Goal: Task Accomplishment & Management: Manage account settings

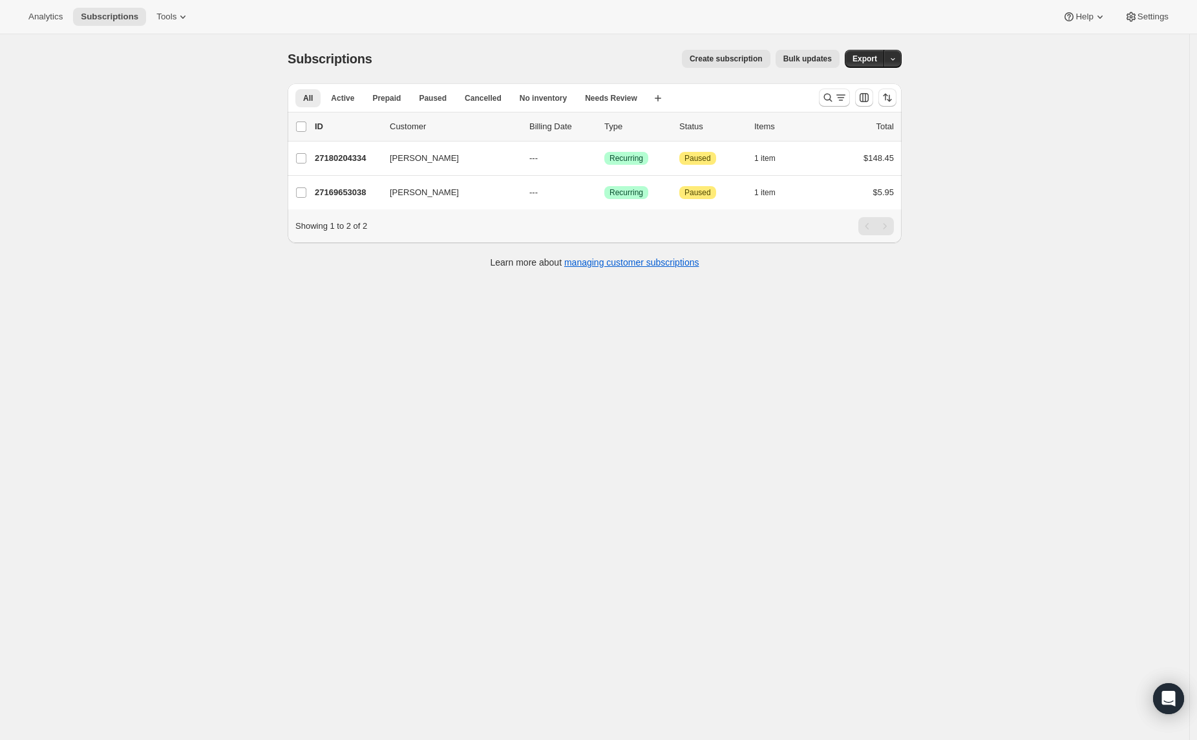
click at [165, 6] on div "Analytics Subscriptions Tools Help Settings" at bounding box center [598, 17] width 1197 height 34
click at [166, 9] on button "Tools" at bounding box center [173, 17] width 48 height 18
click at [160, 87] on span "Bundles" at bounding box center [182, 87] width 114 height 13
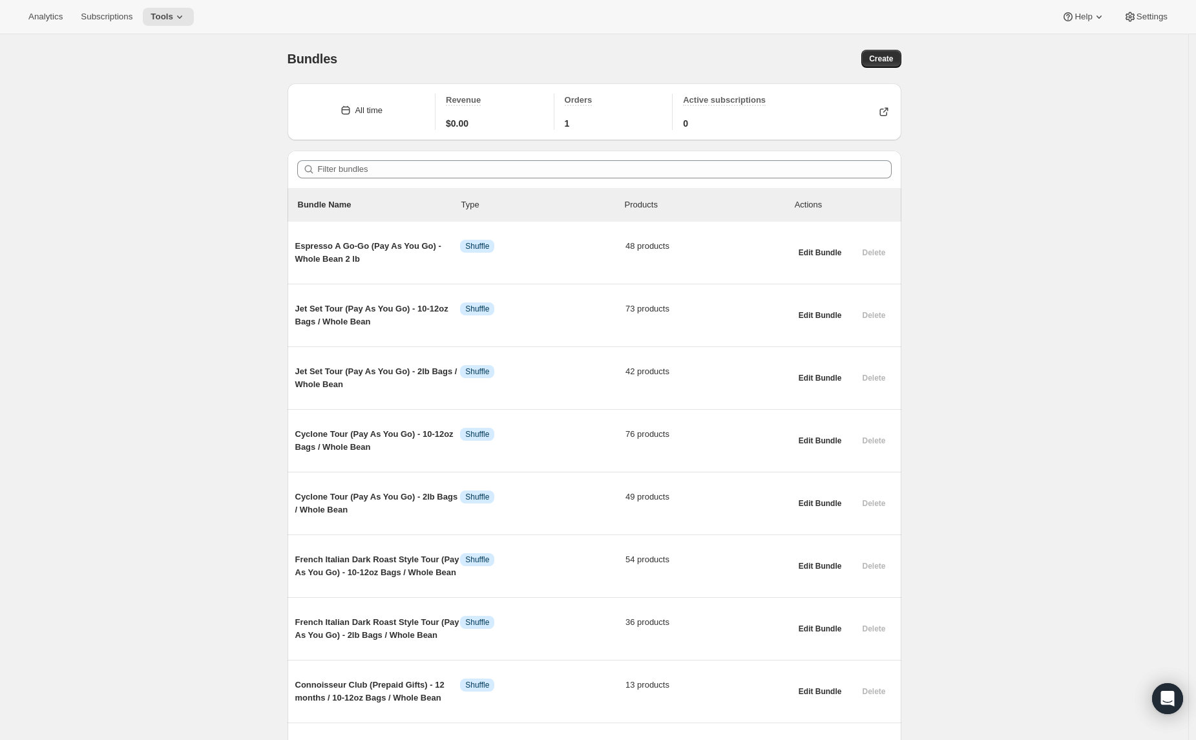
click at [1189, 489] on main "Bundles. This page is ready Bundles Create All time Revenue $0.00 Orders 1 Acti…" at bounding box center [594, 690] width 1189 height 1312
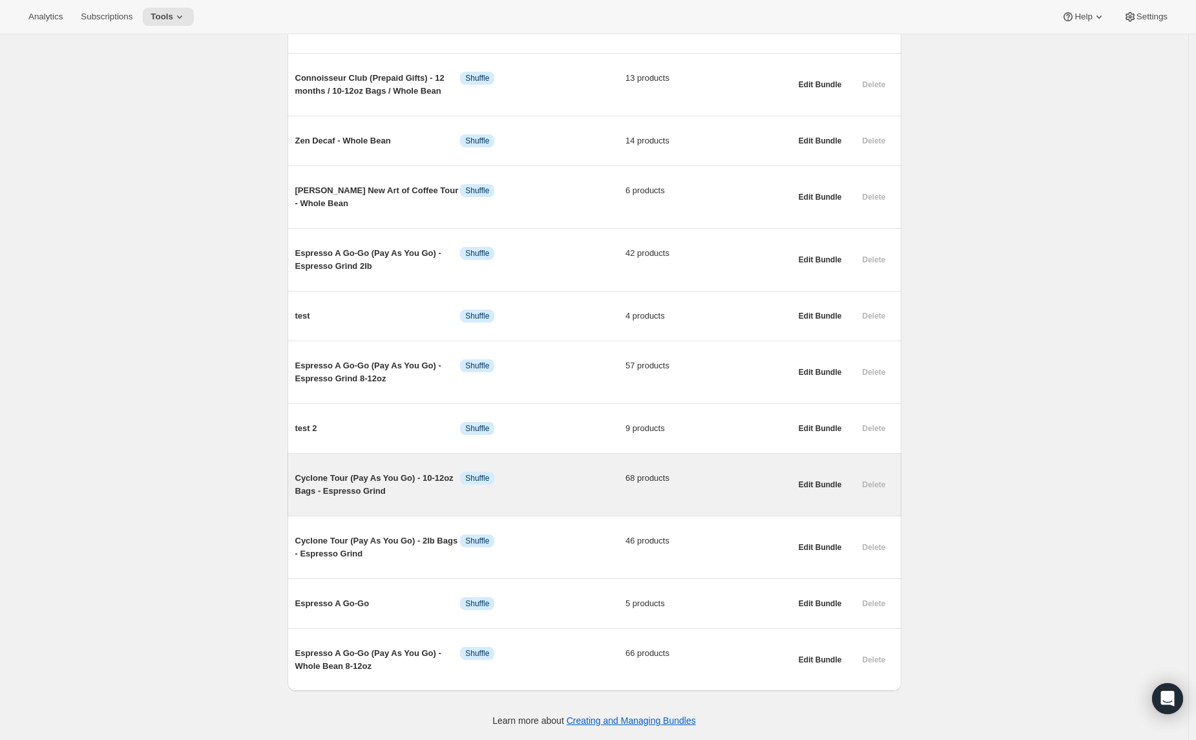
click at [404, 479] on span "Cyclone Tour (Pay As You Go) - 10-12oz Bags - Espresso Grind" at bounding box center [377, 485] width 165 height 26
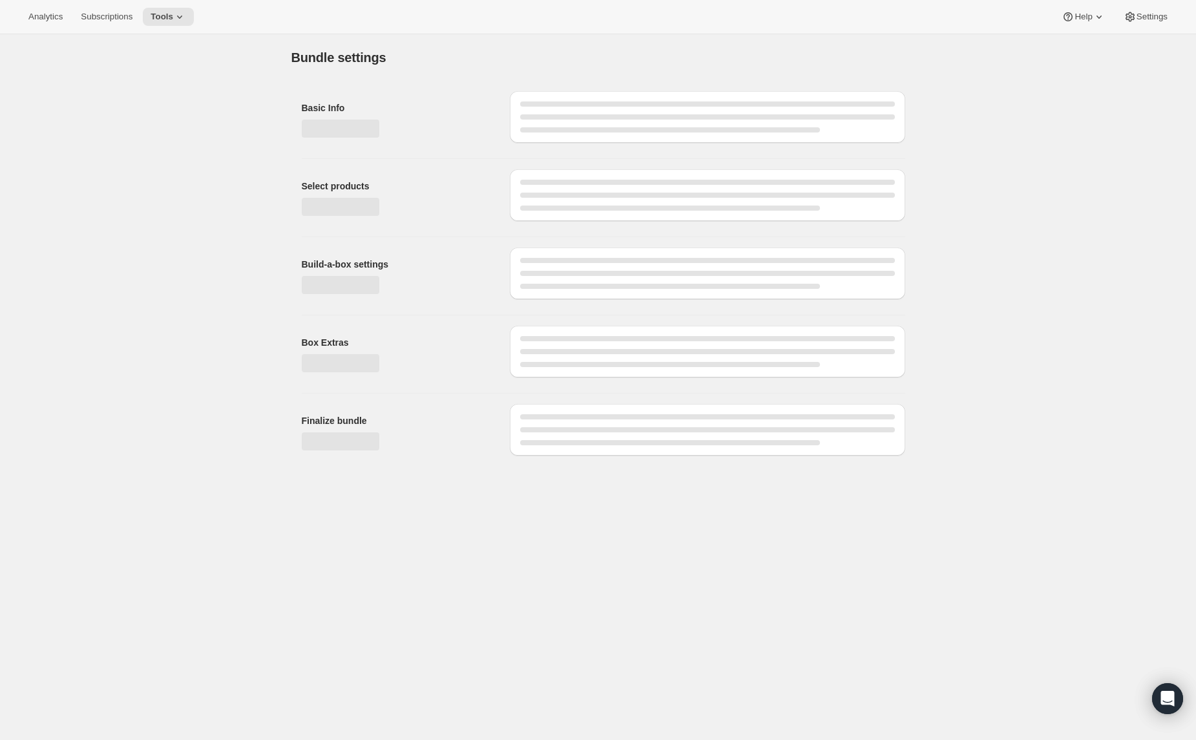
type input "Cyclone Tour (Pay As You Go) - 10-12oz Bags - Espresso Grind"
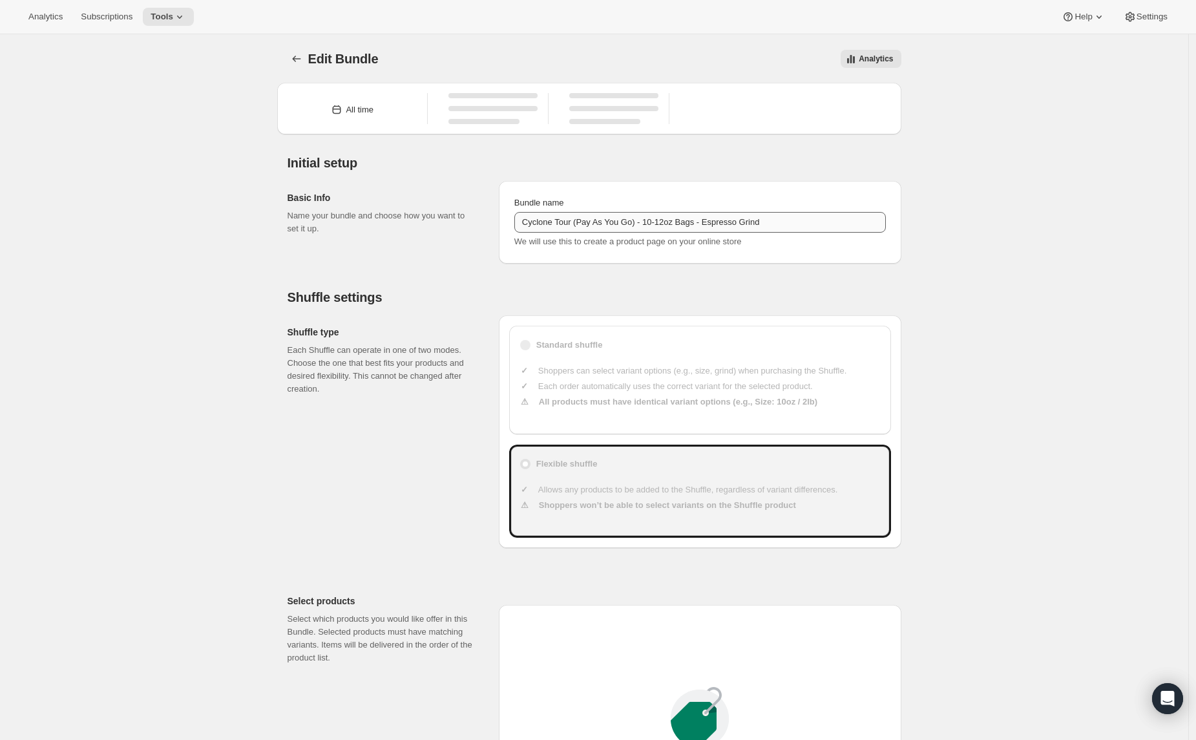
type input "23"
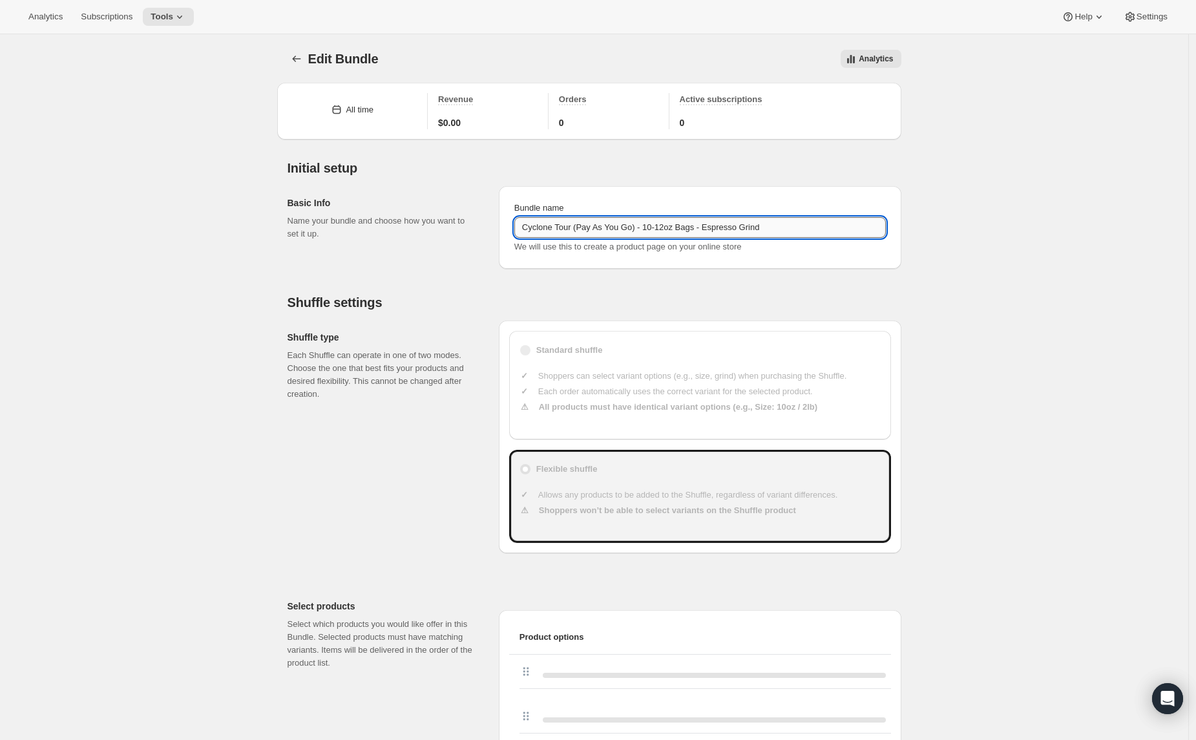
click at [587, 224] on input "Cyclone Tour (Pay As You Go) - 10-12oz Bags - Espresso Grind" at bounding box center [700, 227] width 372 height 21
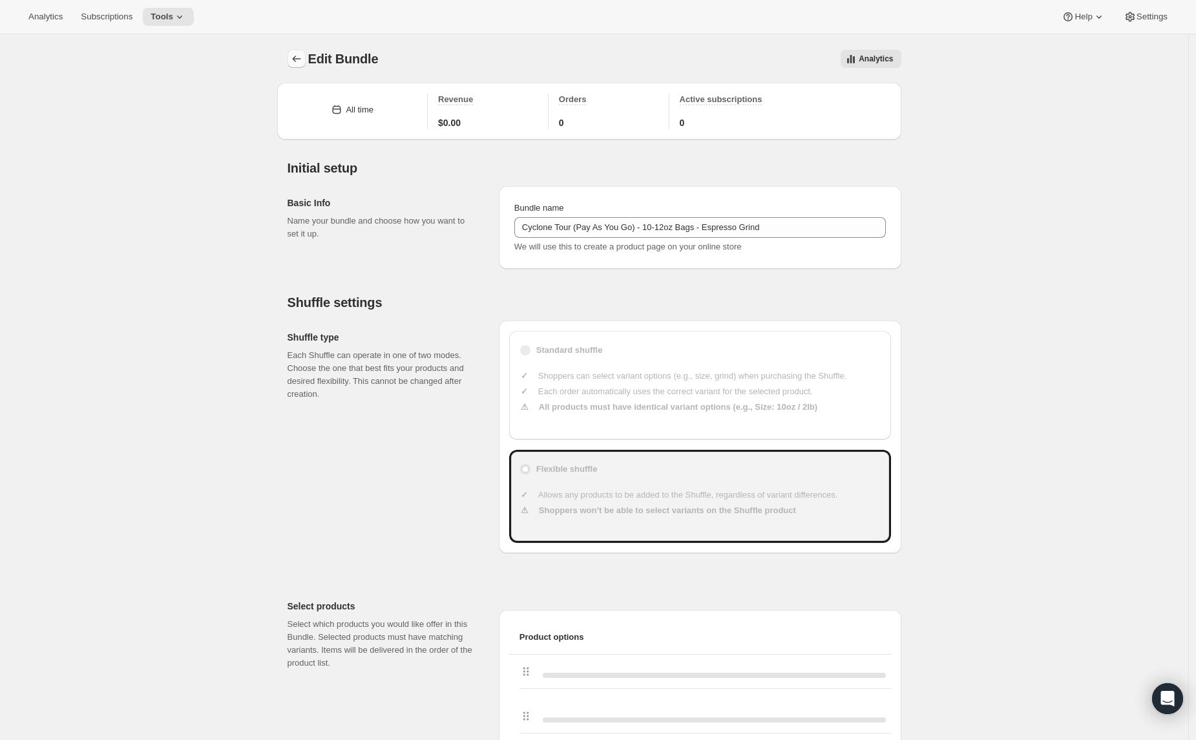
click at [297, 59] on icon "Bundles" at bounding box center [296, 59] width 8 height 6
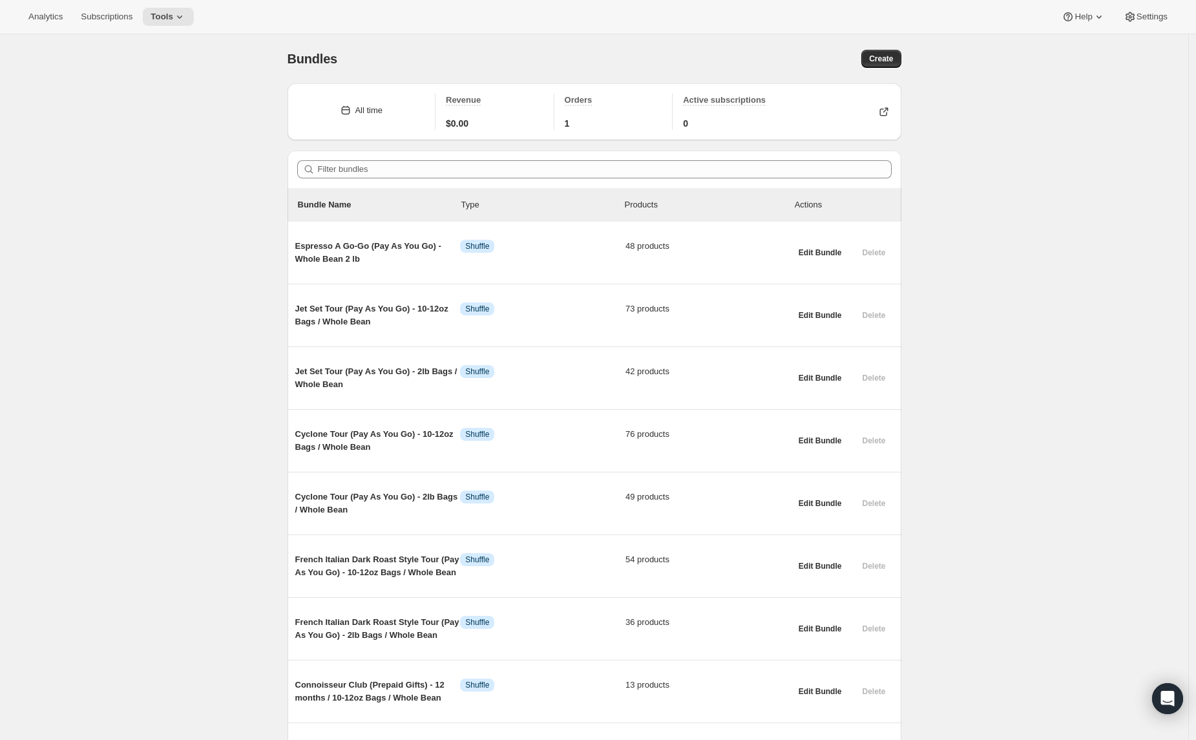
click at [159, 5] on div "Analytics Subscriptions Tools Help Settings" at bounding box center [598, 17] width 1196 height 34
click at [163, 12] on span "Tools" at bounding box center [162, 17] width 23 height 10
click at [879, 52] on button "Create" at bounding box center [880, 59] width 39 height 18
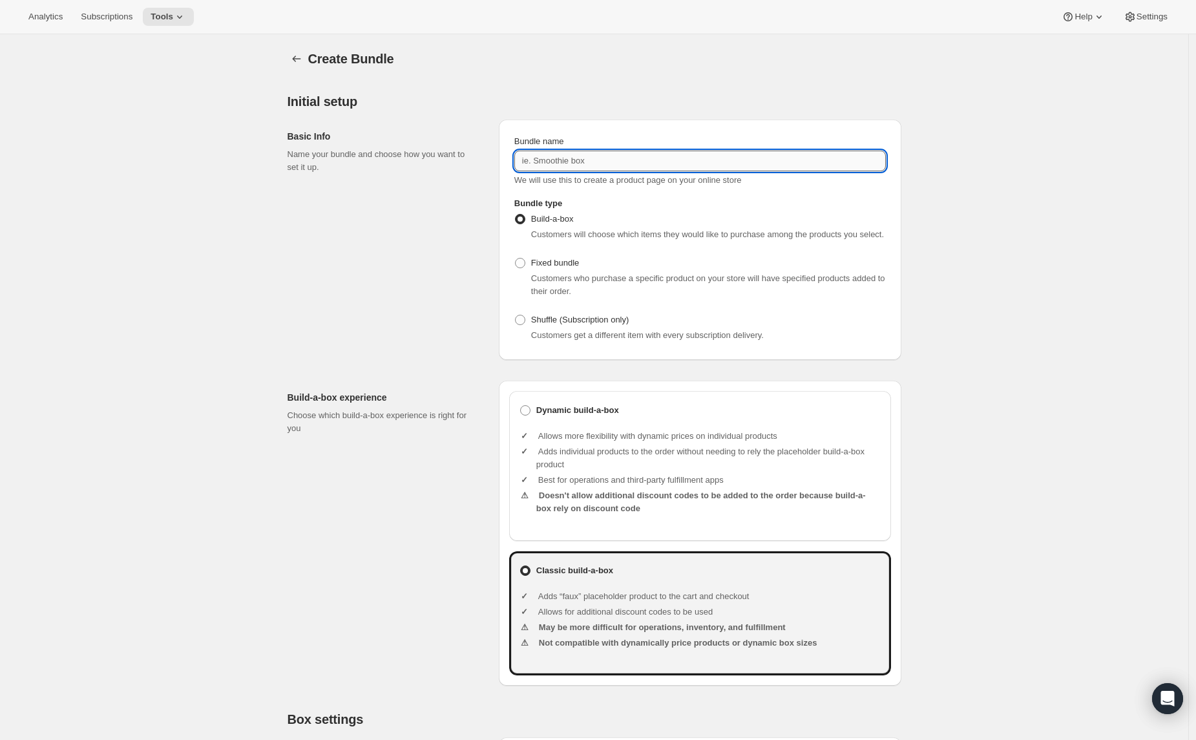
click at [542, 159] on input "Bundle name" at bounding box center [700, 161] width 372 height 21
paste input "Cyclone Tour (Pay As You Go) - 10-12oz Bags - Espresso Grind"
drag, startPoint x: 717, startPoint y: 160, endPoint x: 816, endPoint y: 159, distance: 99.5
click at [816, 159] on input "Cyclone Tour (Pay As You Go) - 10-12oz Bags - Espresso Grind" at bounding box center [700, 161] width 372 height 21
type input "Cyclone Tour (Pay As You Go) - 10-12oz Bags - French Press"
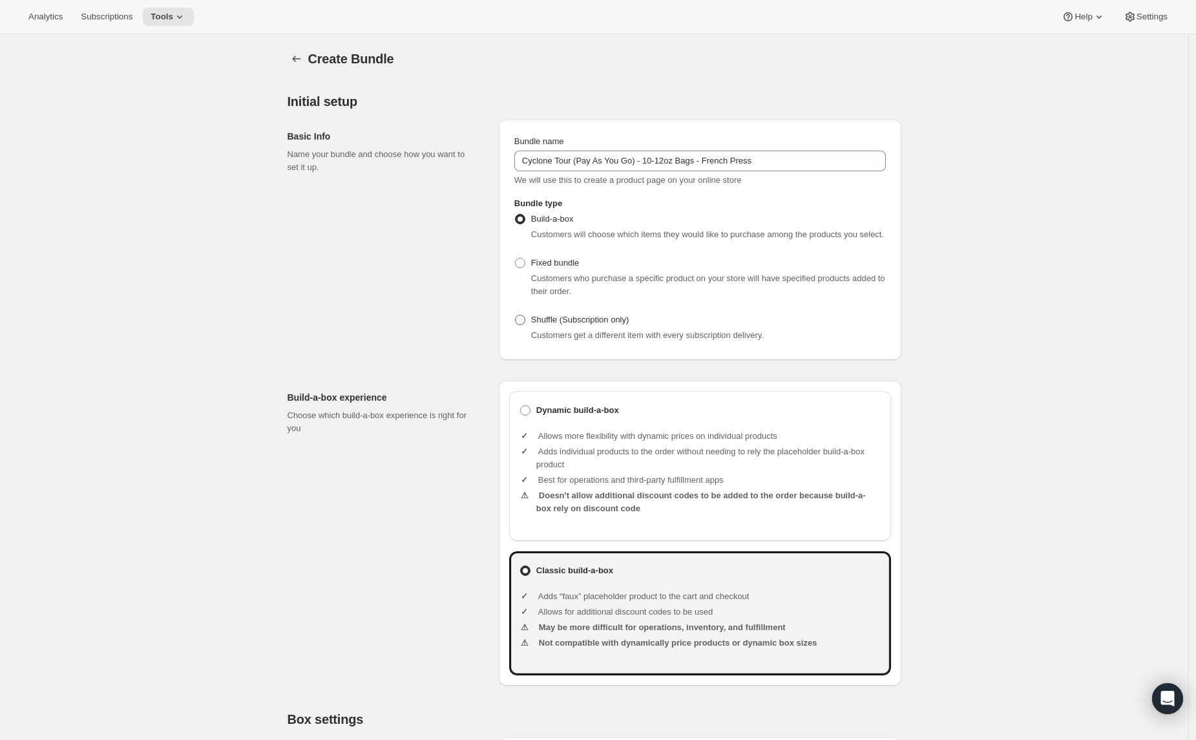
click at [609, 326] on span "Shuffle (Subscription only)" at bounding box center [580, 319] width 98 height 13
click at [516, 315] on input "Shuffle (Subscription only)" at bounding box center [515, 315] width 1 height 1
radio input "true"
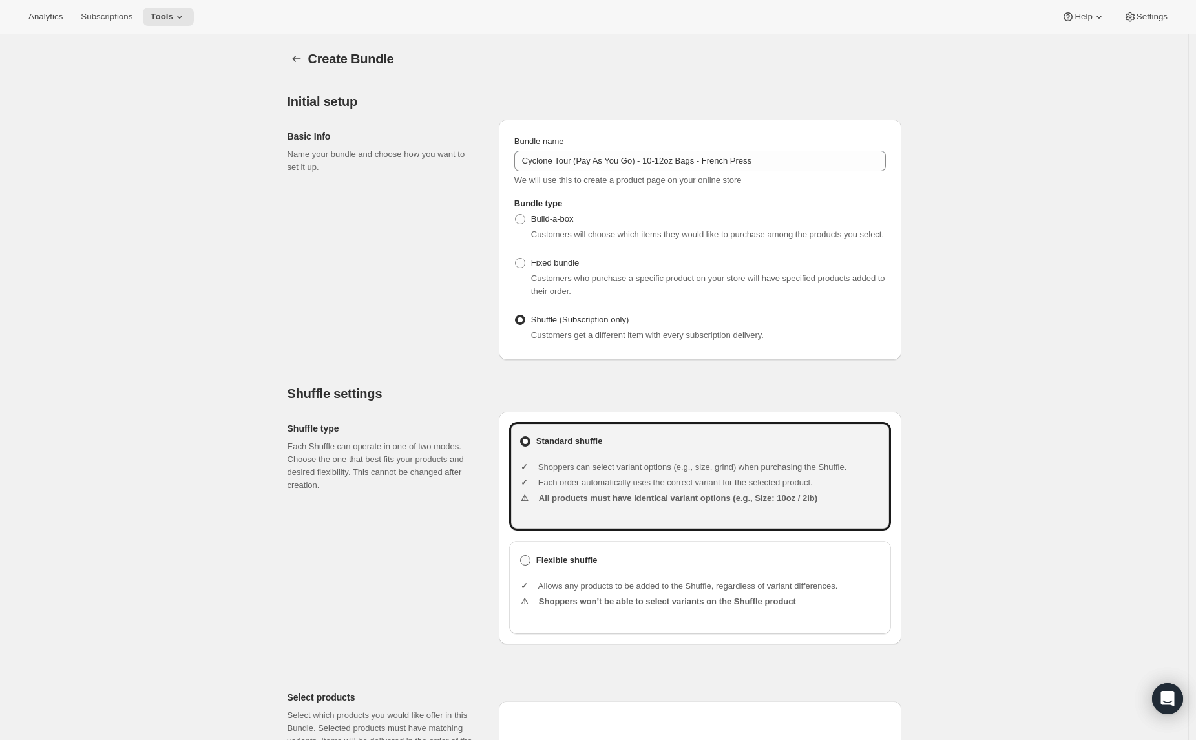
click at [618, 565] on label "Flexible shuffle" at bounding box center [700, 560] width 361 height 18
click at [521, 556] on input "Flexible shuffle" at bounding box center [520, 555] width 1 height 1
radio input "true"
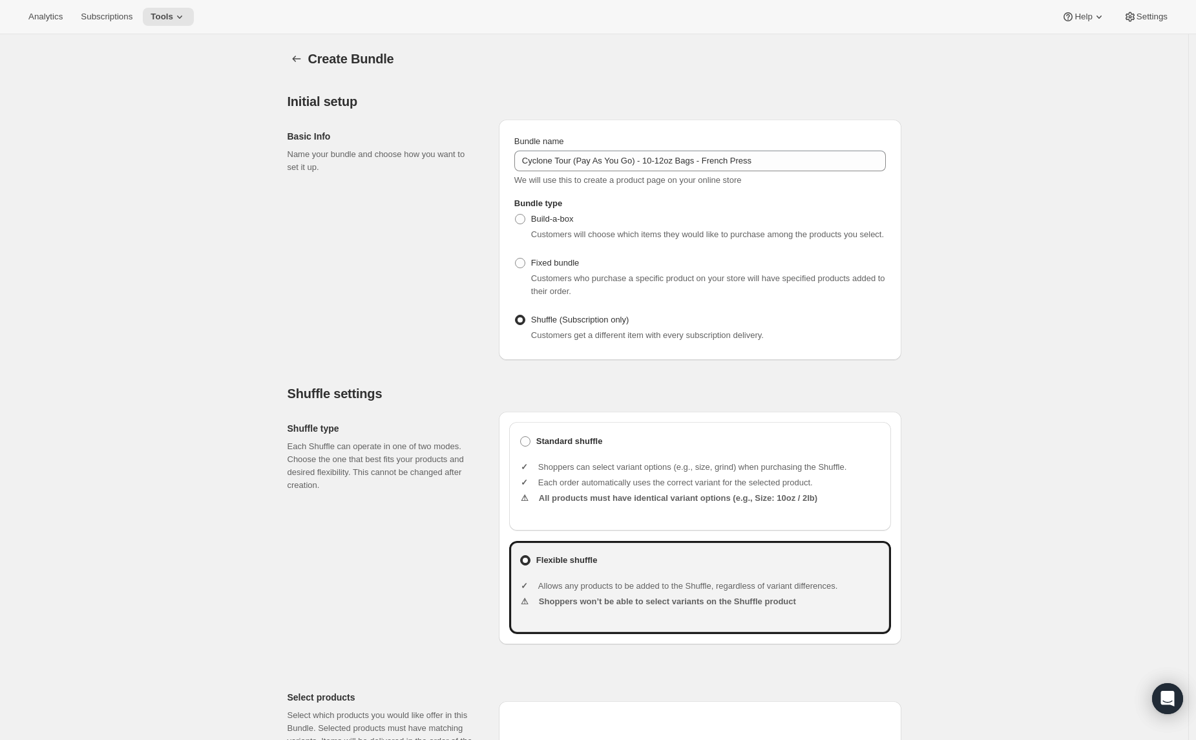
scroll to position [727, 0]
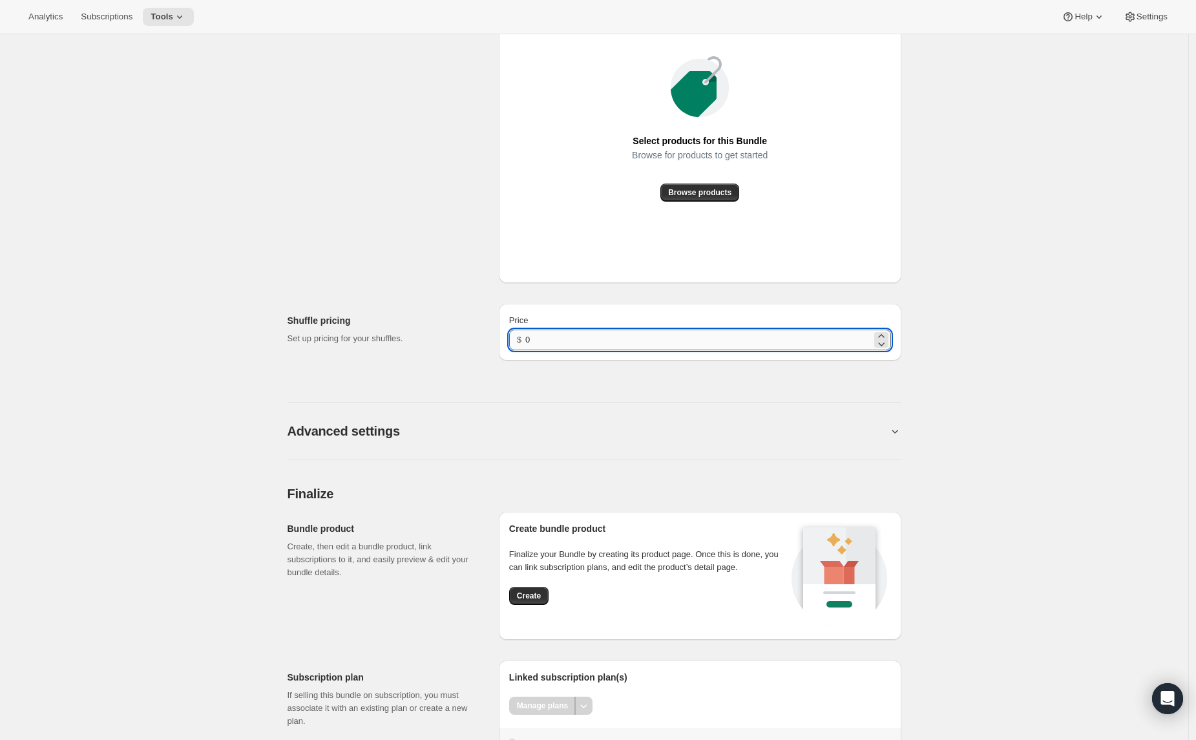
click at [563, 350] on input "0" at bounding box center [698, 340] width 346 height 21
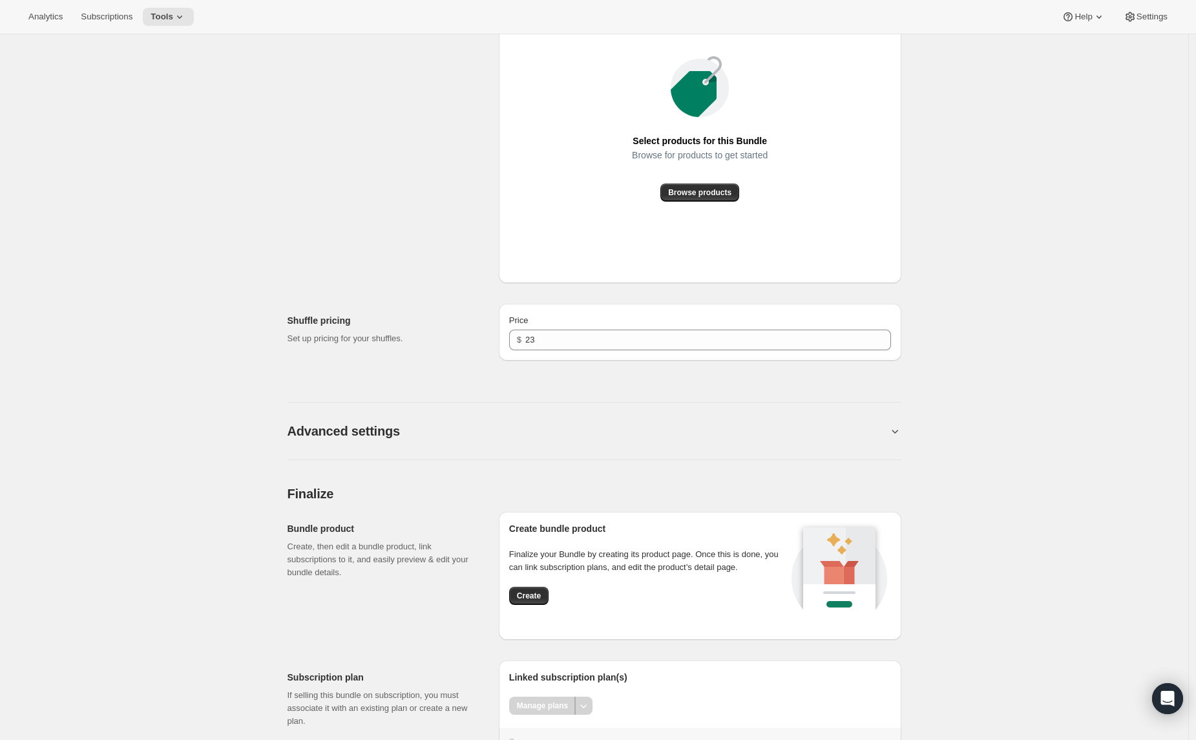
click at [531, 601] on span "Create" at bounding box center [529, 596] width 24 height 10
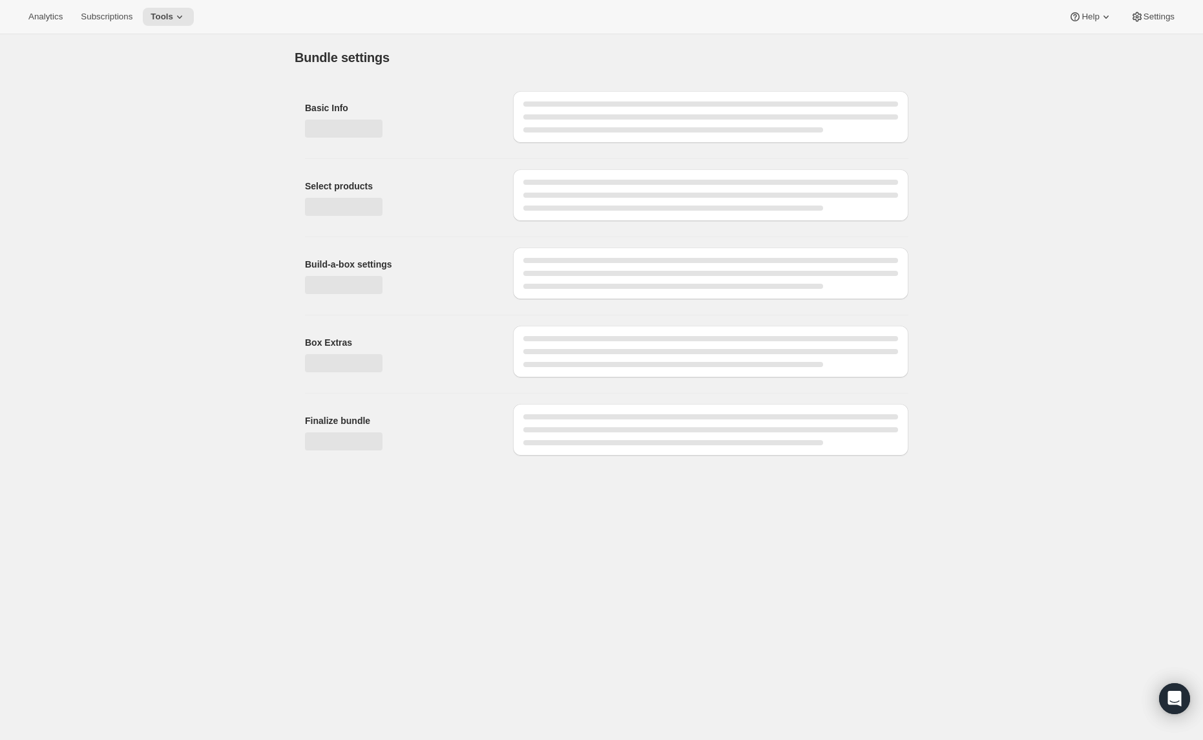
type input "0"
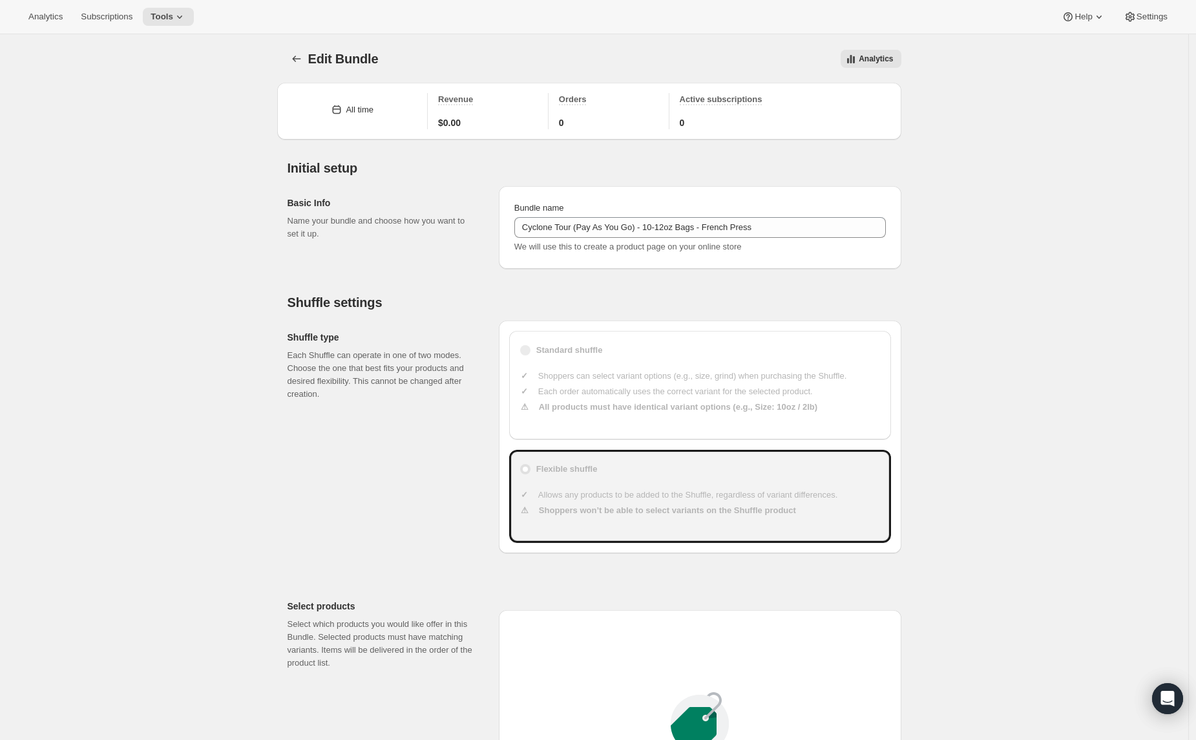
scroll to position [727, 0]
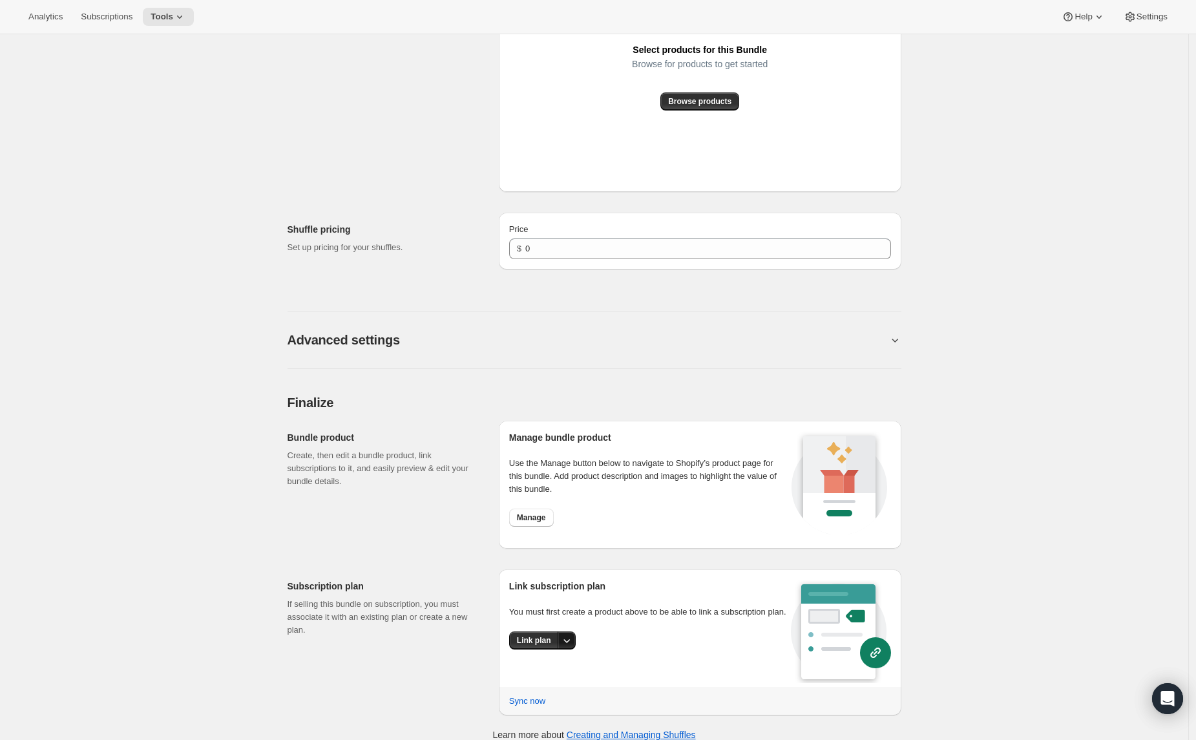
click at [563, 647] on icon "More actions" at bounding box center [566, 640] width 13 height 13
click at [551, 684] on span "Link plan" at bounding box center [540, 679] width 61 height 13
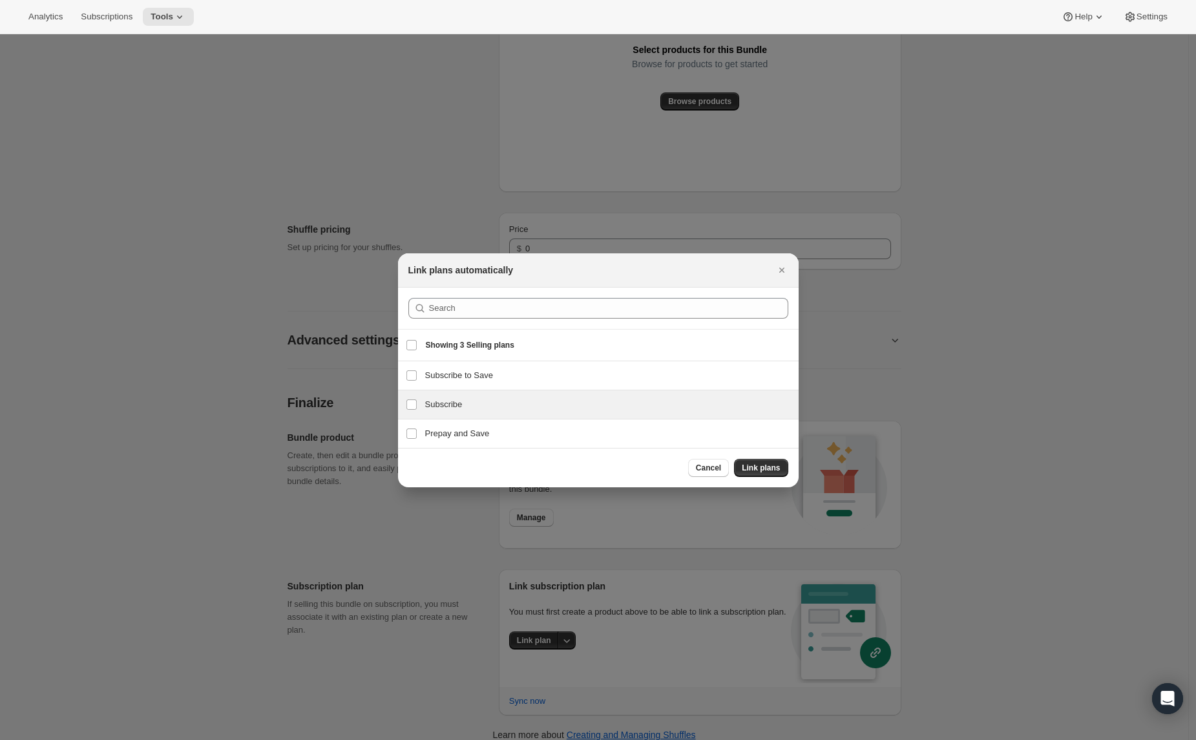
click at [431, 408] on h3 "Subscribe" at bounding box center [608, 404] width 366 height 13
checkbox input "true"
click at [441, 434] on h3 "Prepay and Save" at bounding box center [608, 433] width 366 height 13
checkbox input "true"
click at [763, 468] on span "Link plans" at bounding box center [761, 468] width 38 height 10
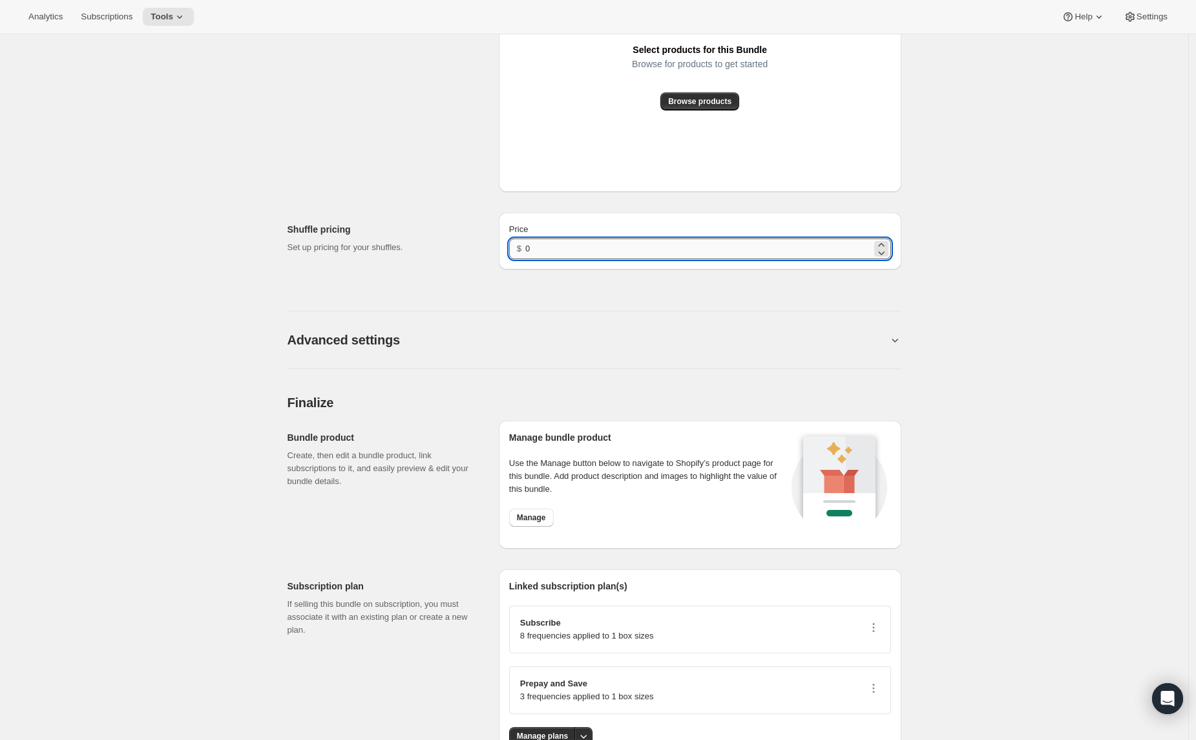
click at [565, 247] on input "0" at bounding box center [698, 248] width 346 height 21
type input "23"
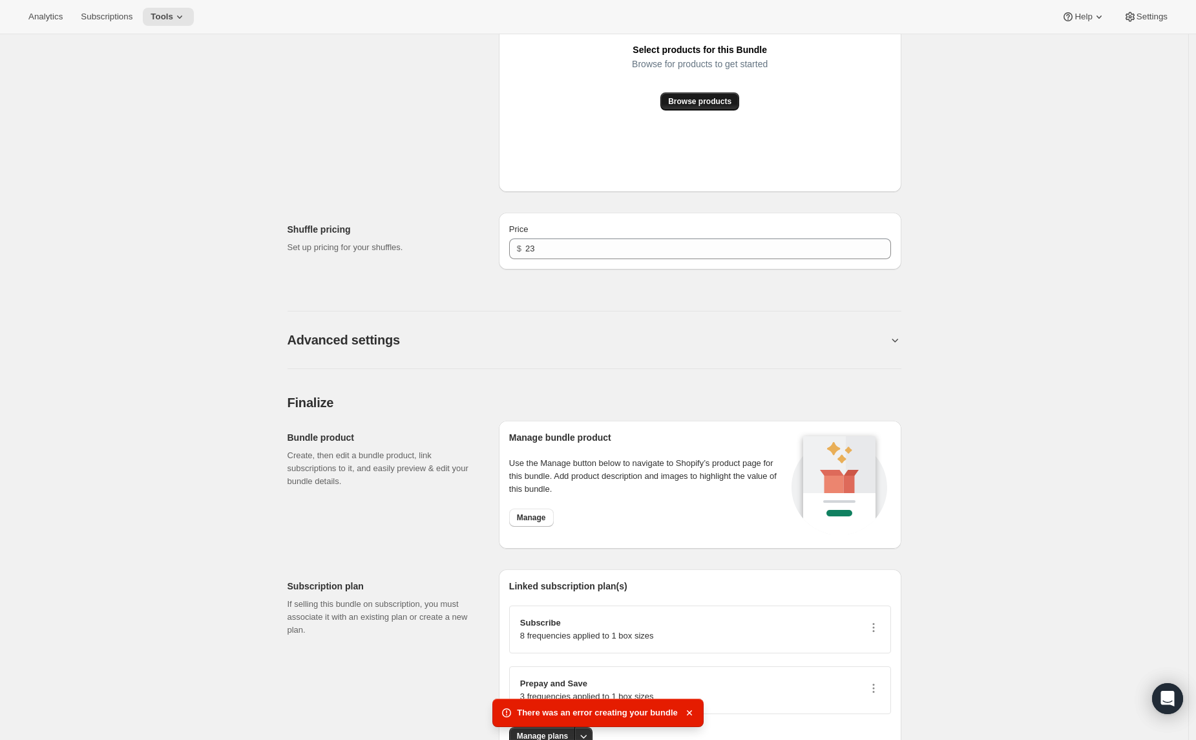
click at [708, 98] on span "Browse products" at bounding box center [699, 101] width 63 height 10
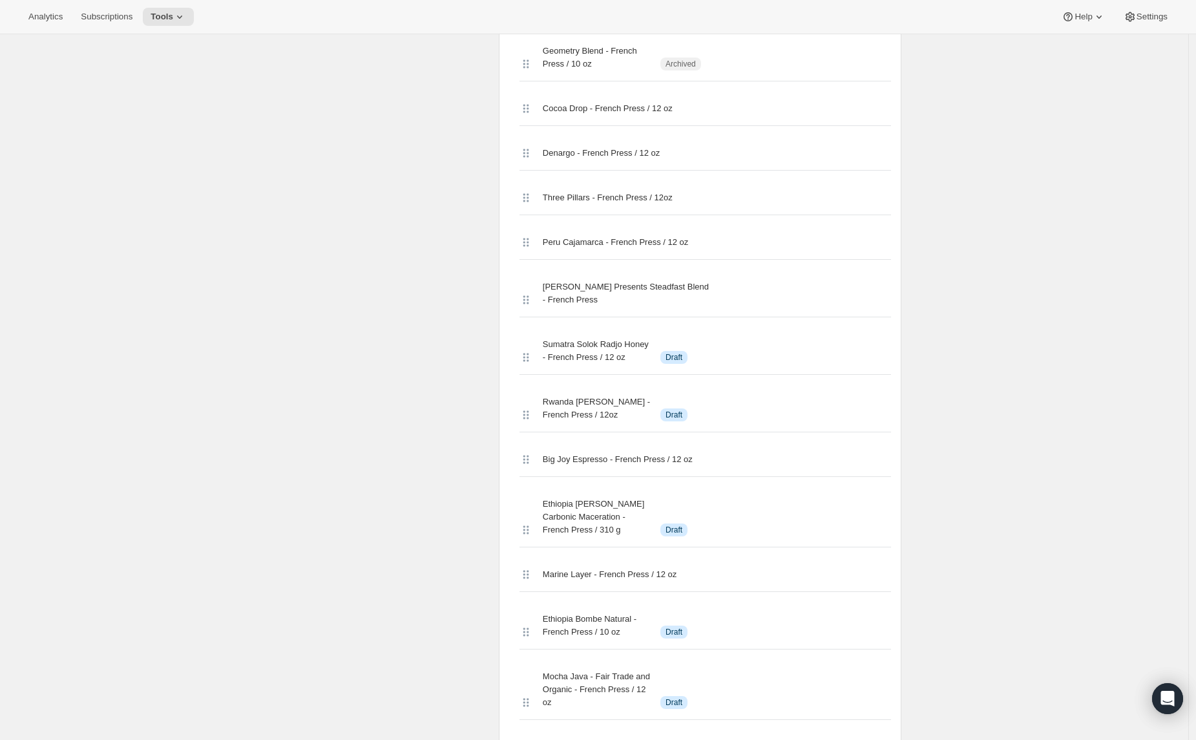
scroll to position [0, 0]
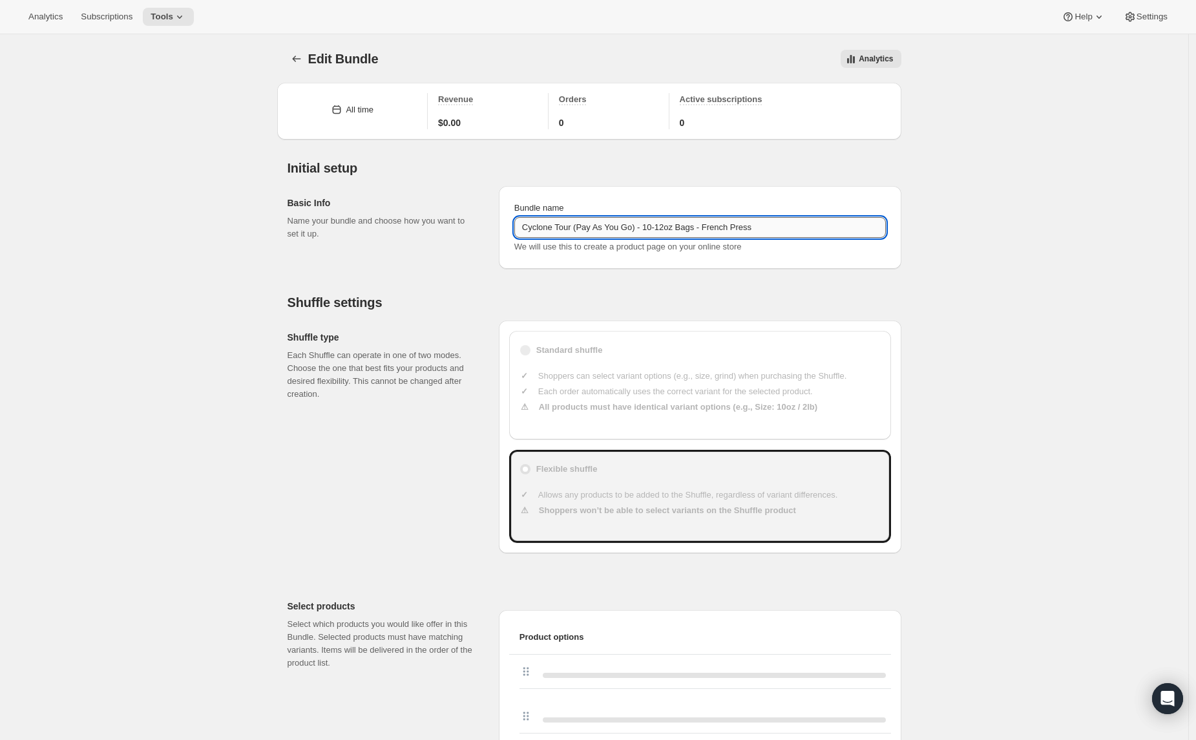
click at [702, 217] on input "Cyclone Tour (Pay As You Go) - 10-12oz Bags - French Press" at bounding box center [700, 227] width 372 height 21
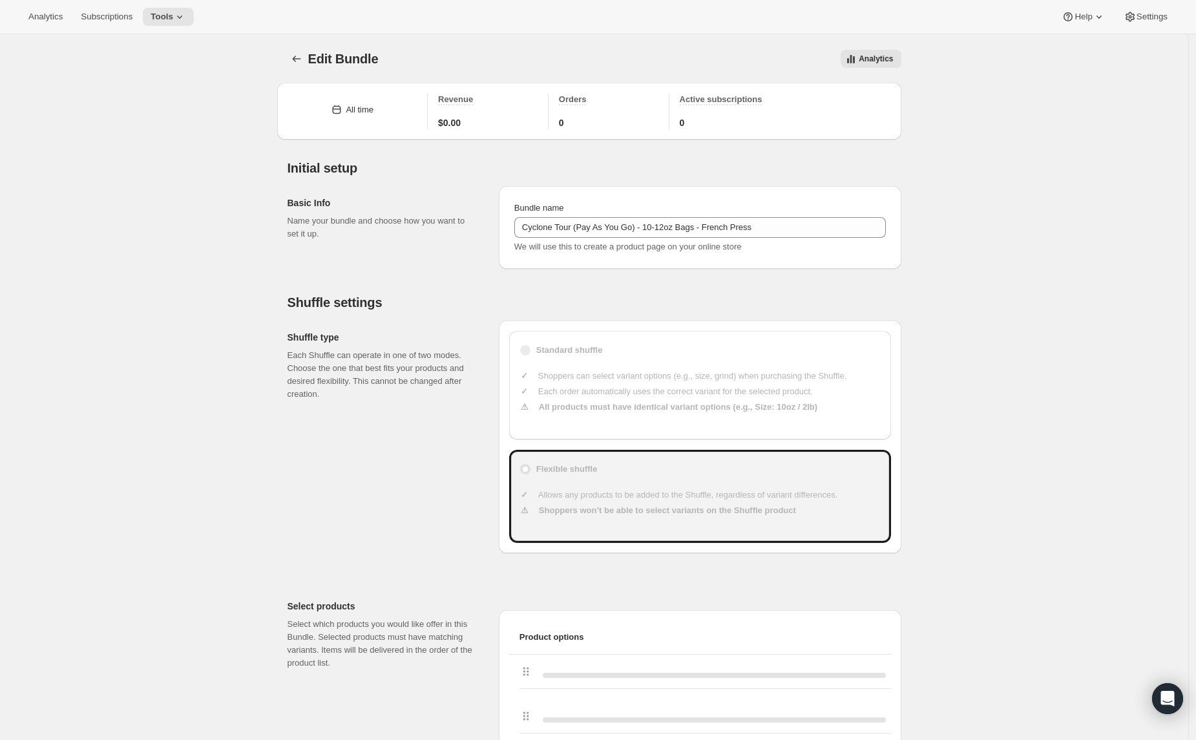
click at [293, 56] on icon "Bundles" at bounding box center [296, 58] width 13 height 13
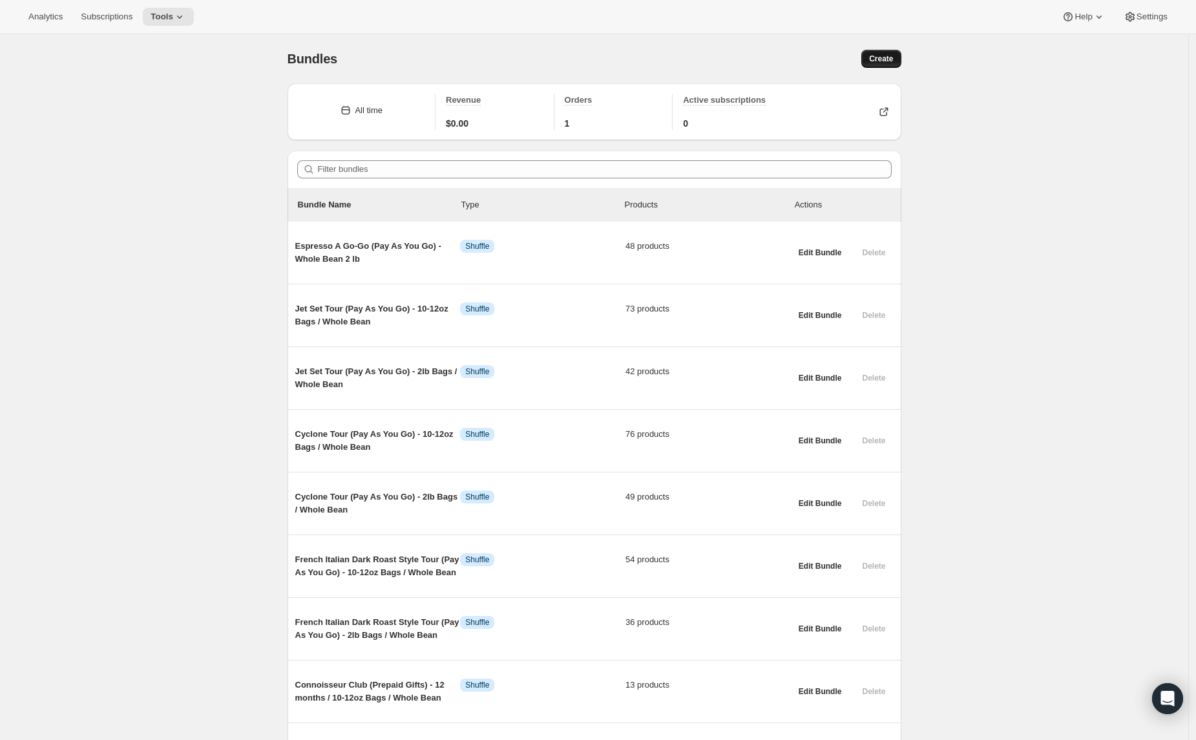
click at [873, 57] on span "Create" at bounding box center [881, 59] width 24 height 10
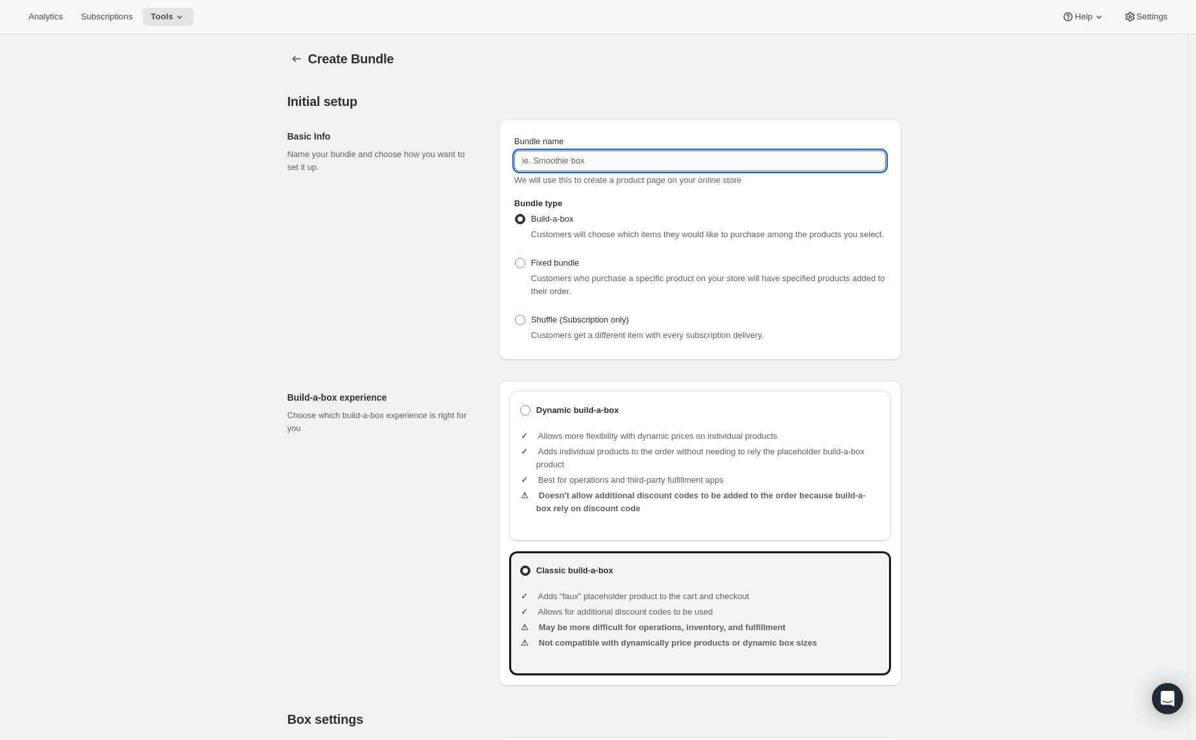
click at [546, 153] on input "Bundle name" at bounding box center [700, 161] width 372 height 21
paste input "Cyclone Tour (Pay As You Go) - 10-12oz Bags - French Press"
click at [684, 161] on input "Cyclone Tour (Pay As You Go) - 10-12oz Bags - French Press" at bounding box center [700, 161] width 372 height 21
type input "Cyclone Tour (Pay As You Go) - 2lb Bags - French Press"
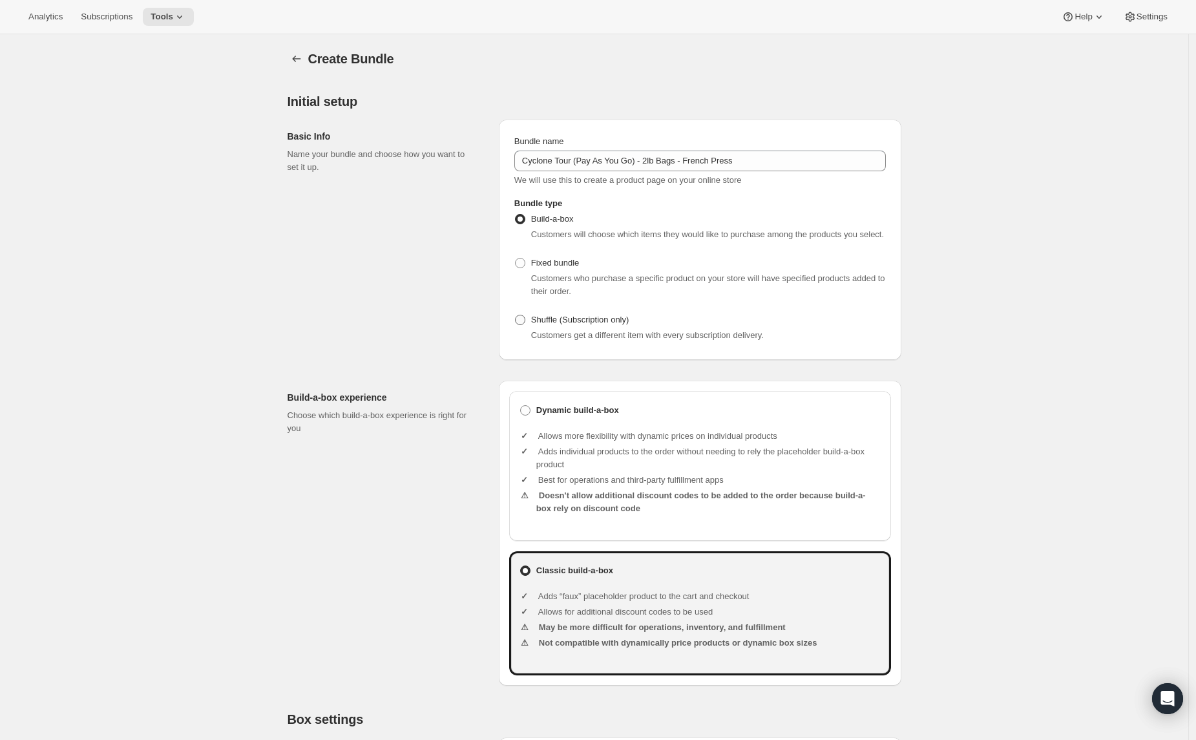
click at [610, 324] on span "Shuffle (Subscription only)" at bounding box center [580, 320] width 98 height 10
click at [516, 315] on input "Shuffle (Subscription only)" at bounding box center [515, 315] width 1 height 1
radio input "true"
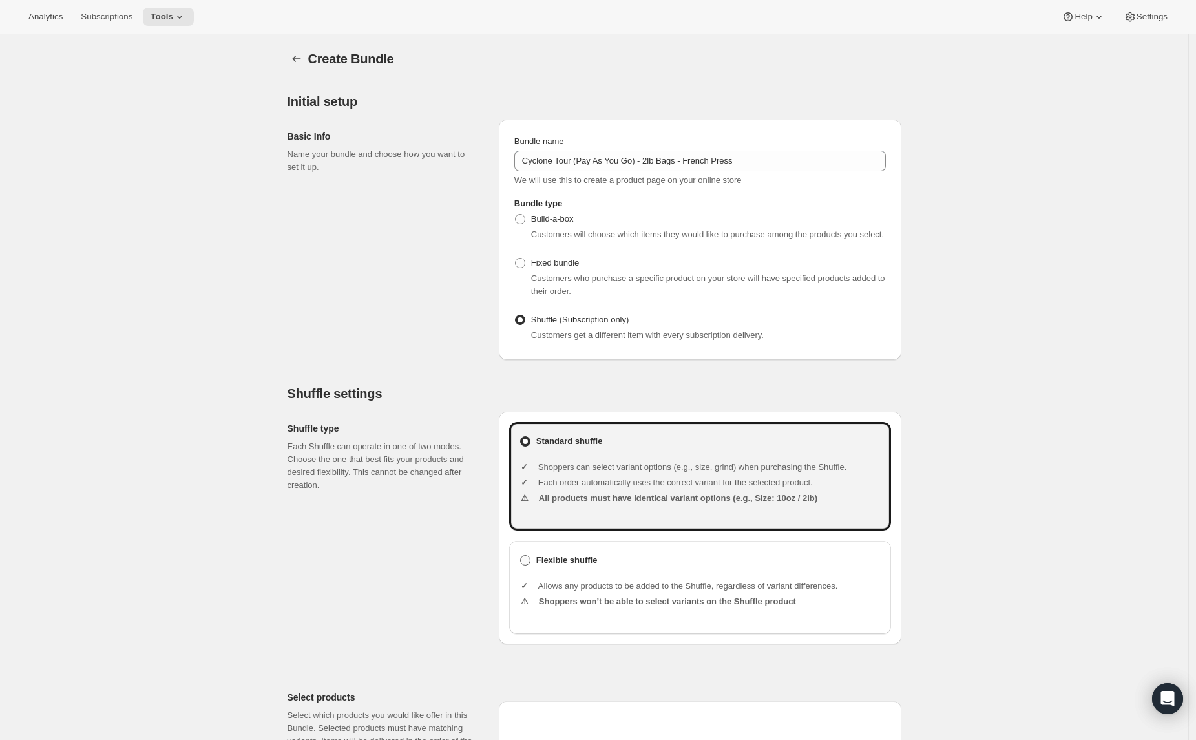
click at [587, 567] on b "Flexible shuffle" at bounding box center [566, 560] width 61 height 13
click at [521, 556] on input "Flexible shuffle" at bounding box center [520, 555] width 1 height 1
radio input "true"
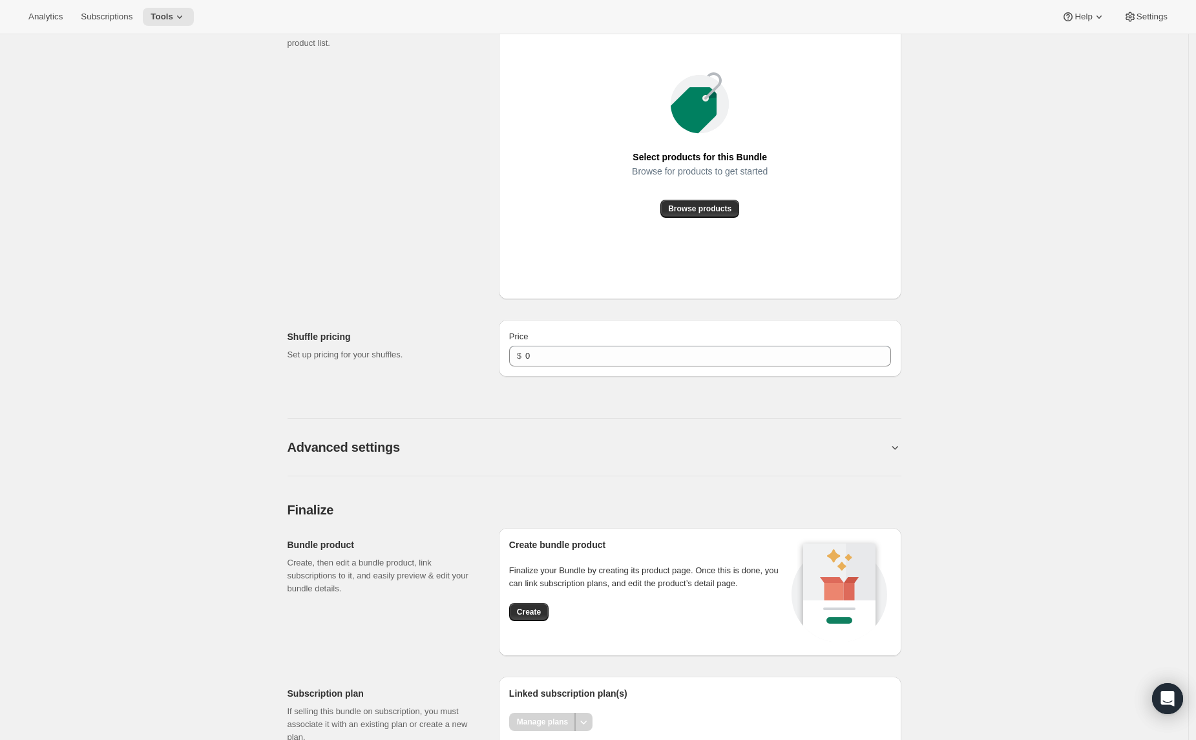
scroll to position [709, 0]
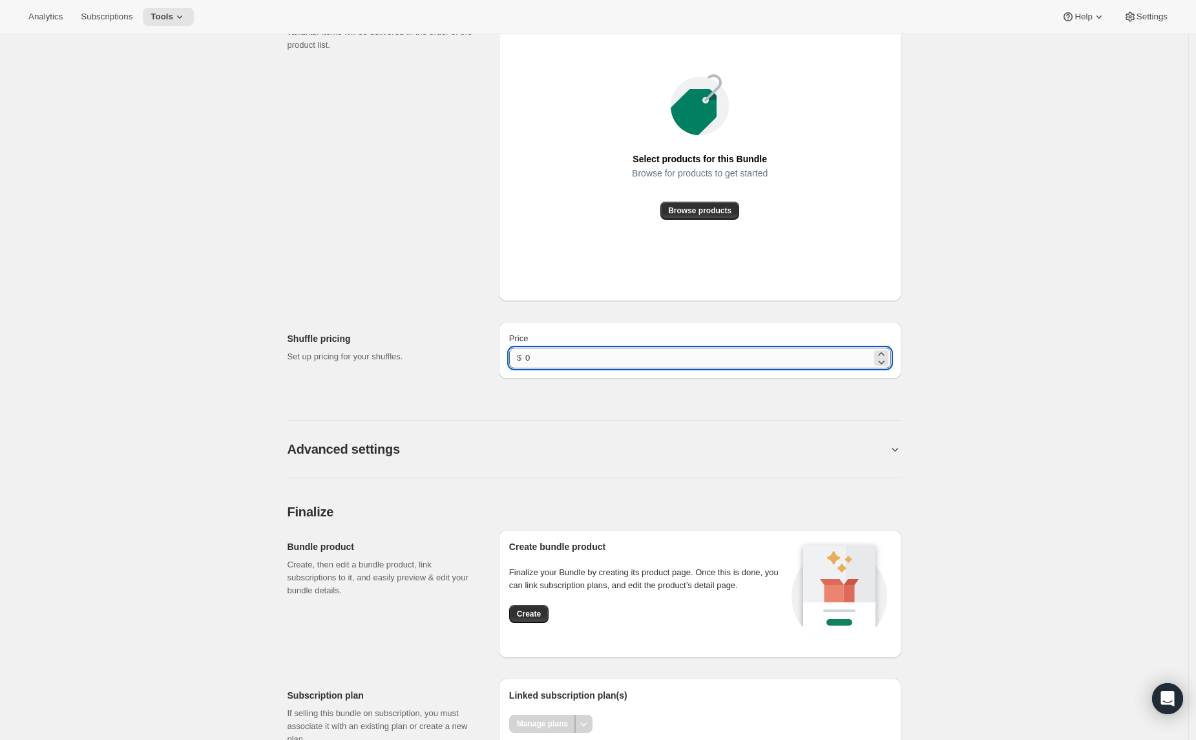
click at [531, 368] on input "0" at bounding box center [698, 358] width 346 height 21
click at [525, 619] on span "Create" at bounding box center [529, 614] width 24 height 10
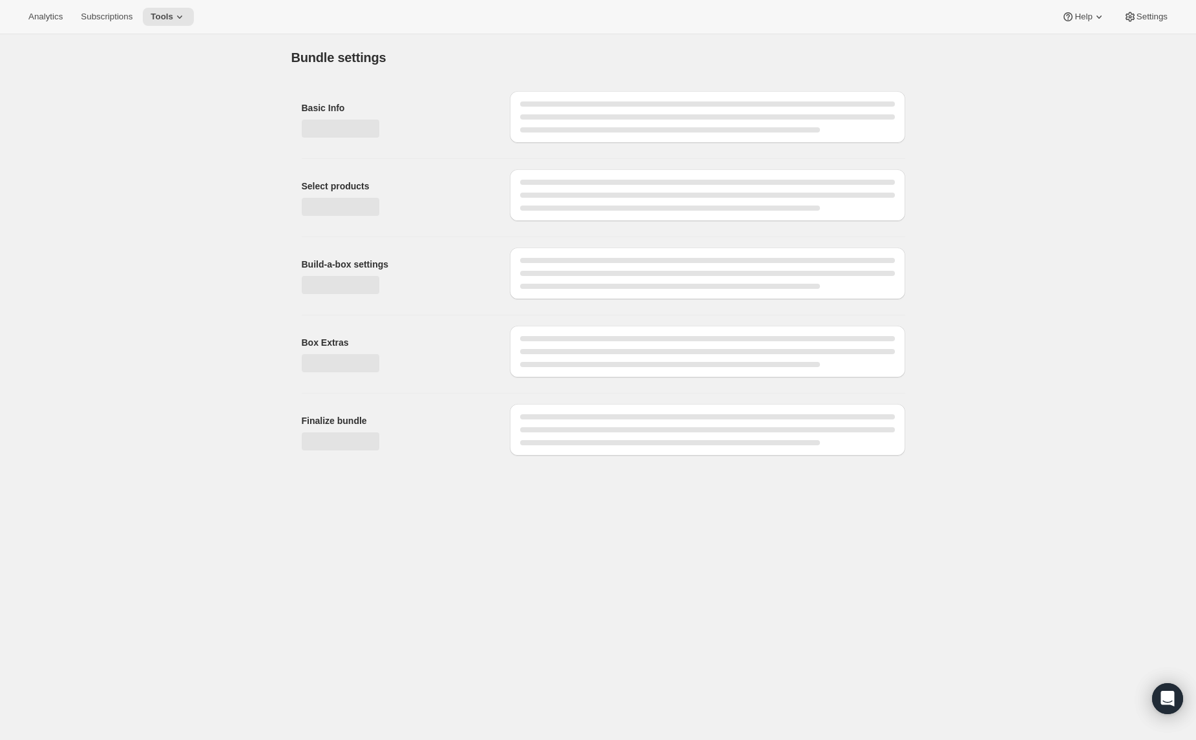
scroll to position [0, 0]
type input "0"
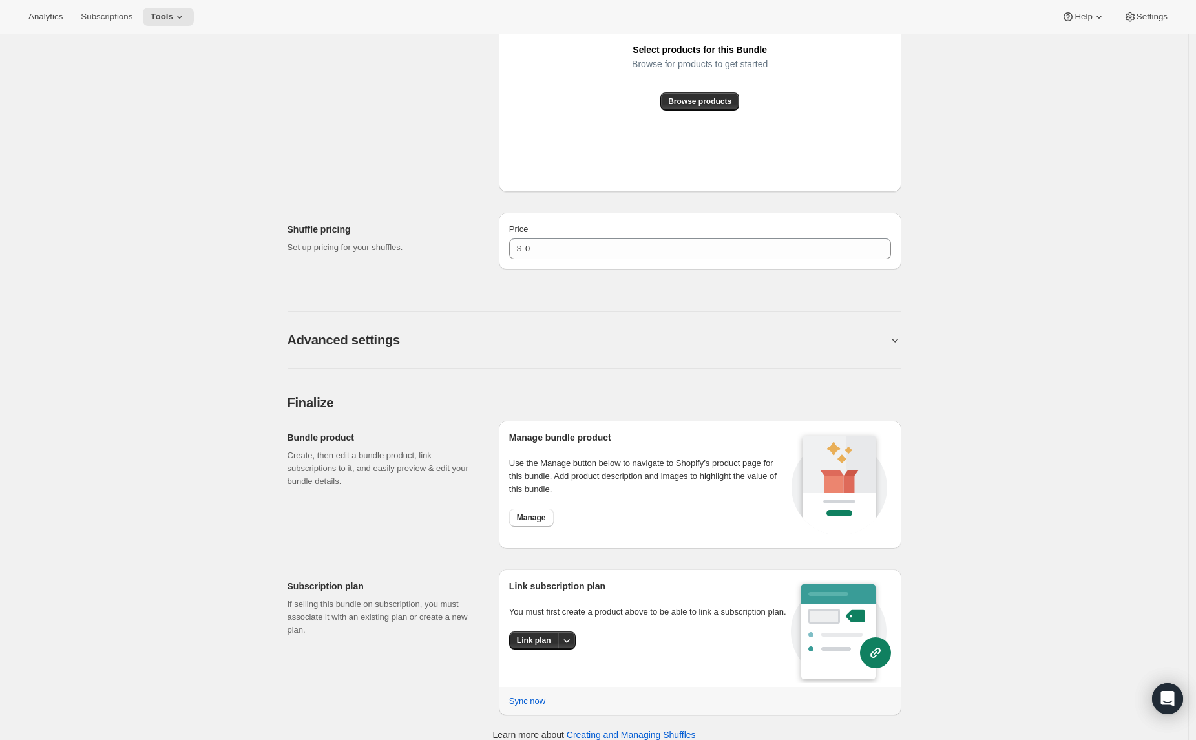
scroll to position [741, 0]
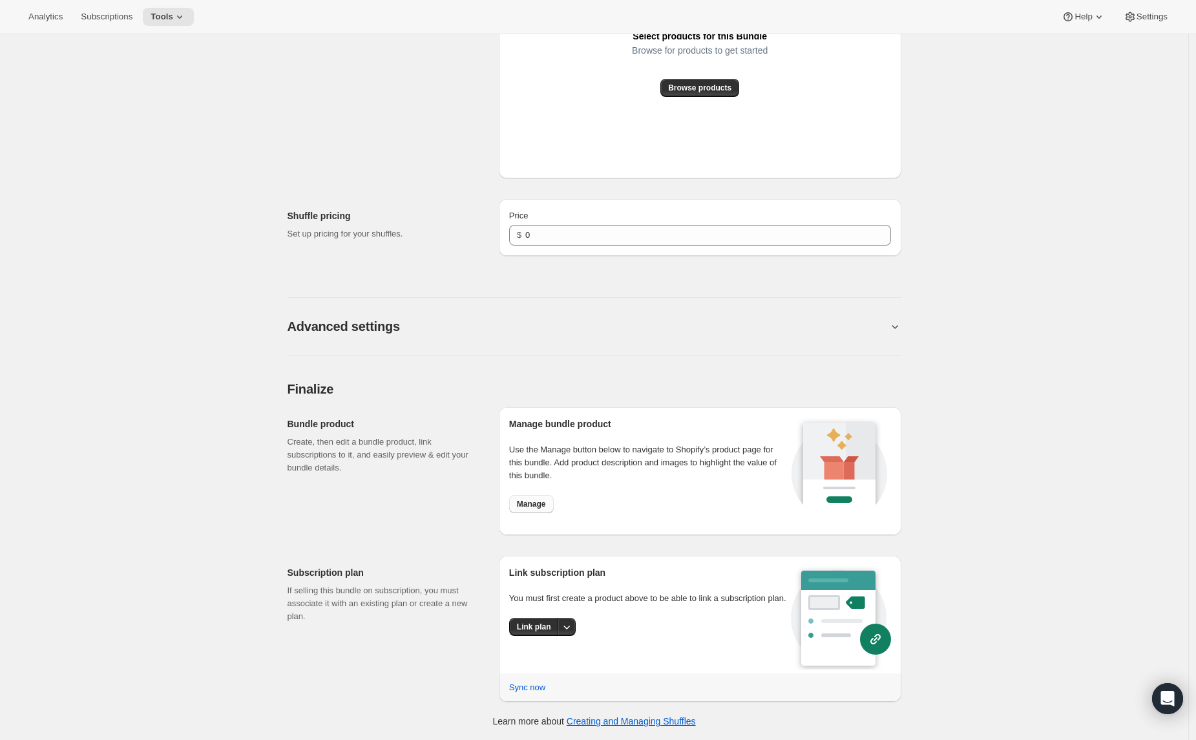
click at [521, 502] on span "Manage" at bounding box center [531, 504] width 29 height 10
click at [573, 633] on icon "More actions" at bounding box center [566, 626] width 13 height 13
click at [538, 667] on span "Link plan" at bounding box center [527, 666] width 34 height 10
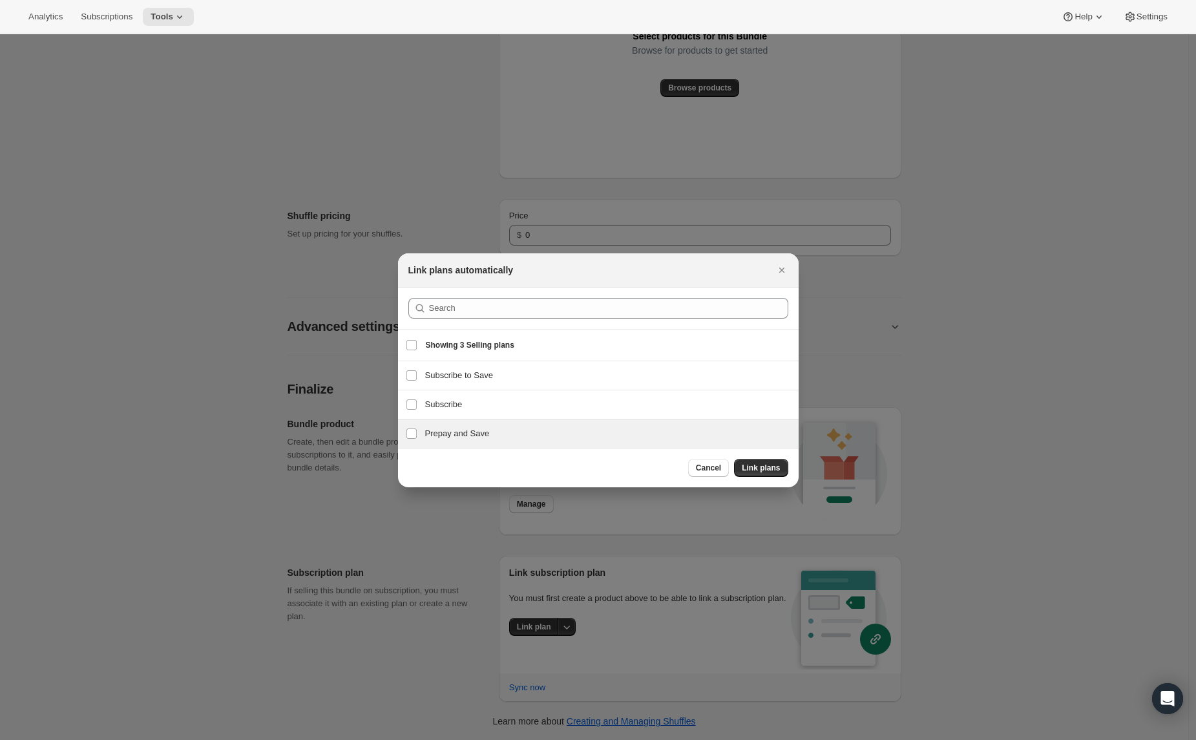
click at [465, 442] on div "Prepay and Save Prepay and Save" at bounding box center [598, 433] width 401 height 28
checkbox input "true"
drag, startPoint x: 449, startPoint y: 407, endPoint x: 545, endPoint y: 437, distance: 101.0
click at [449, 407] on h3 "Subscribe" at bounding box center [608, 404] width 366 height 13
checkbox input "true"
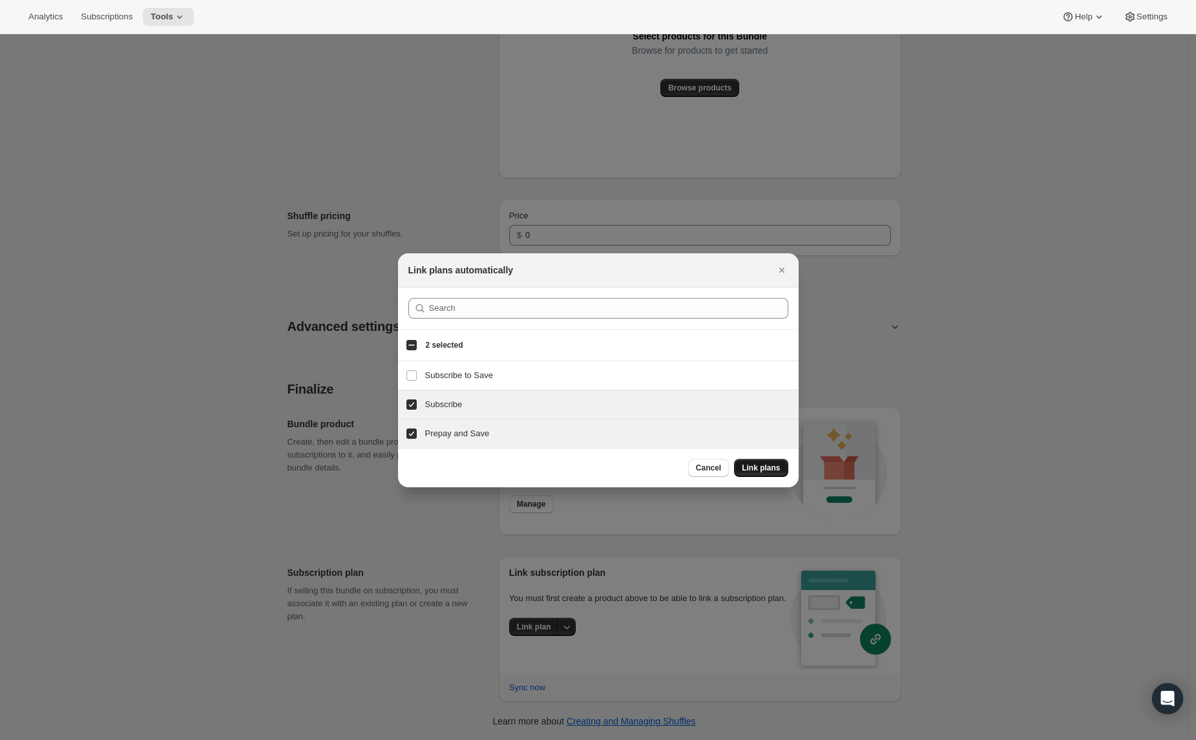
click at [759, 470] on span "Link plans" at bounding box center [761, 468] width 38 height 10
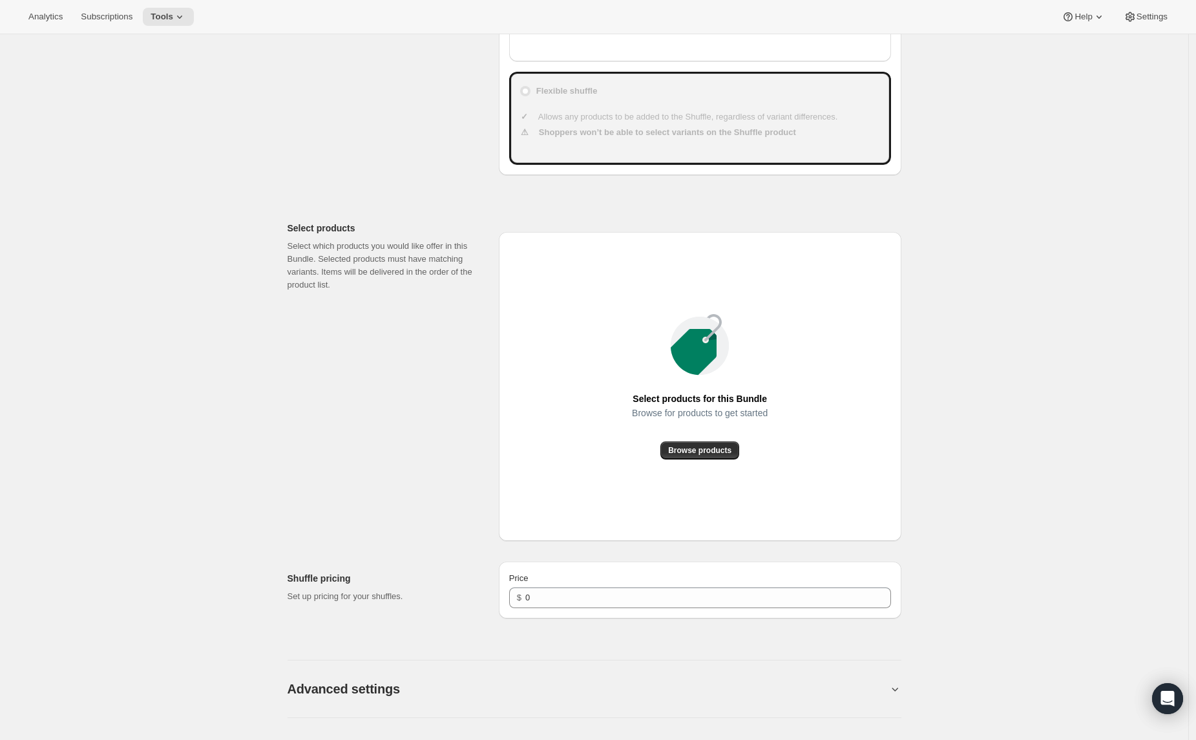
scroll to position [379, 0]
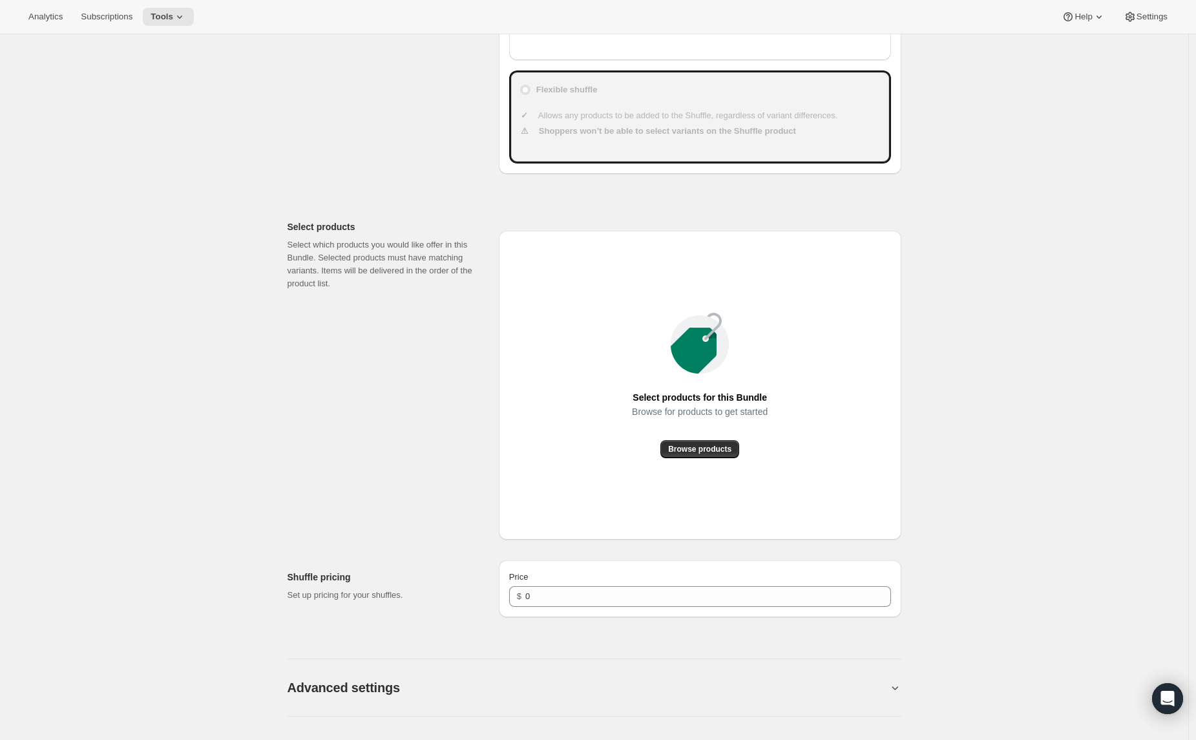
click at [563, 606] on div "Price $ 0" at bounding box center [700, 588] width 403 height 57
click at [562, 602] on input "0" at bounding box center [698, 596] width 346 height 21
type input "2"
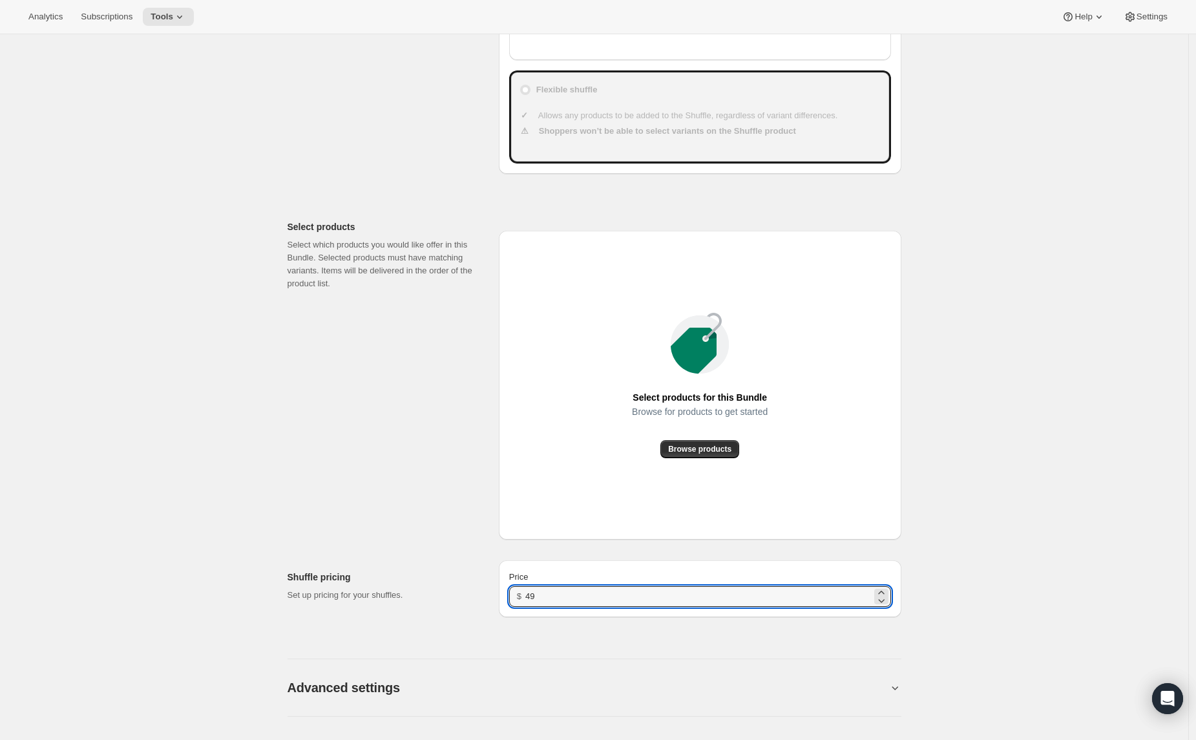
type input "49"
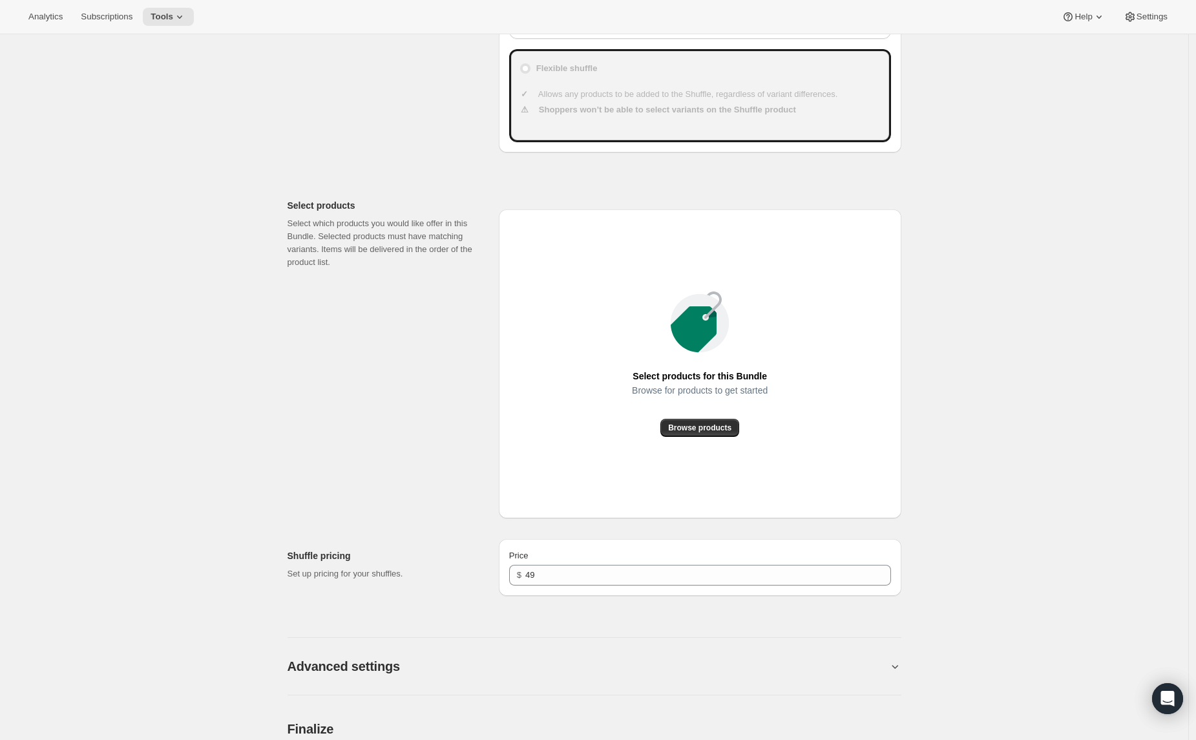
scroll to position [401, 0]
click at [719, 423] on span "Browse products" at bounding box center [699, 427] width 63 height 10
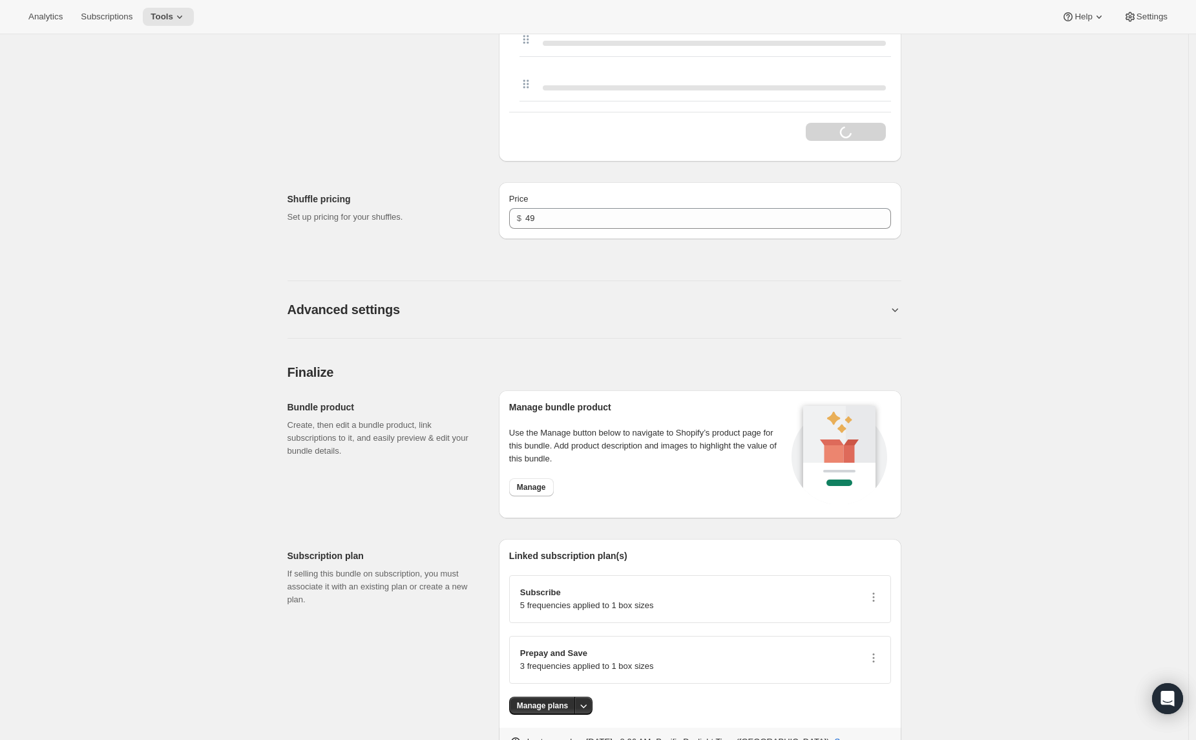
scroll to position [2693, 0]
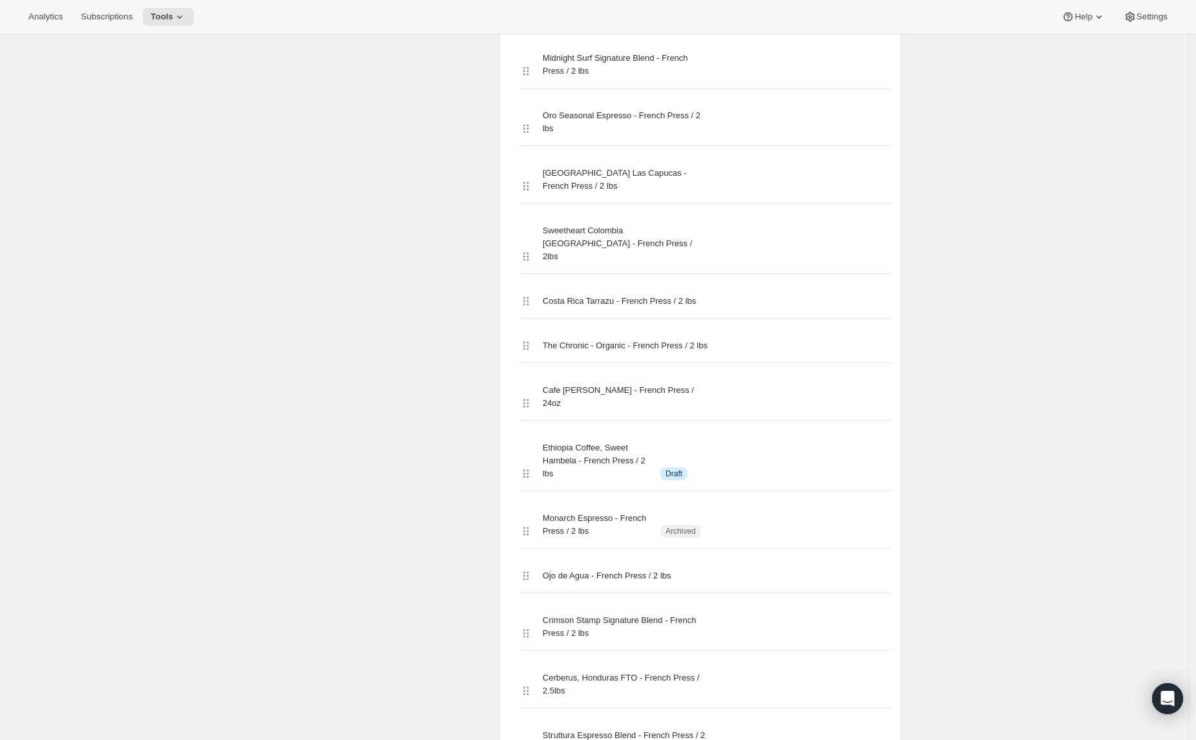
scroll to position [0, 0]
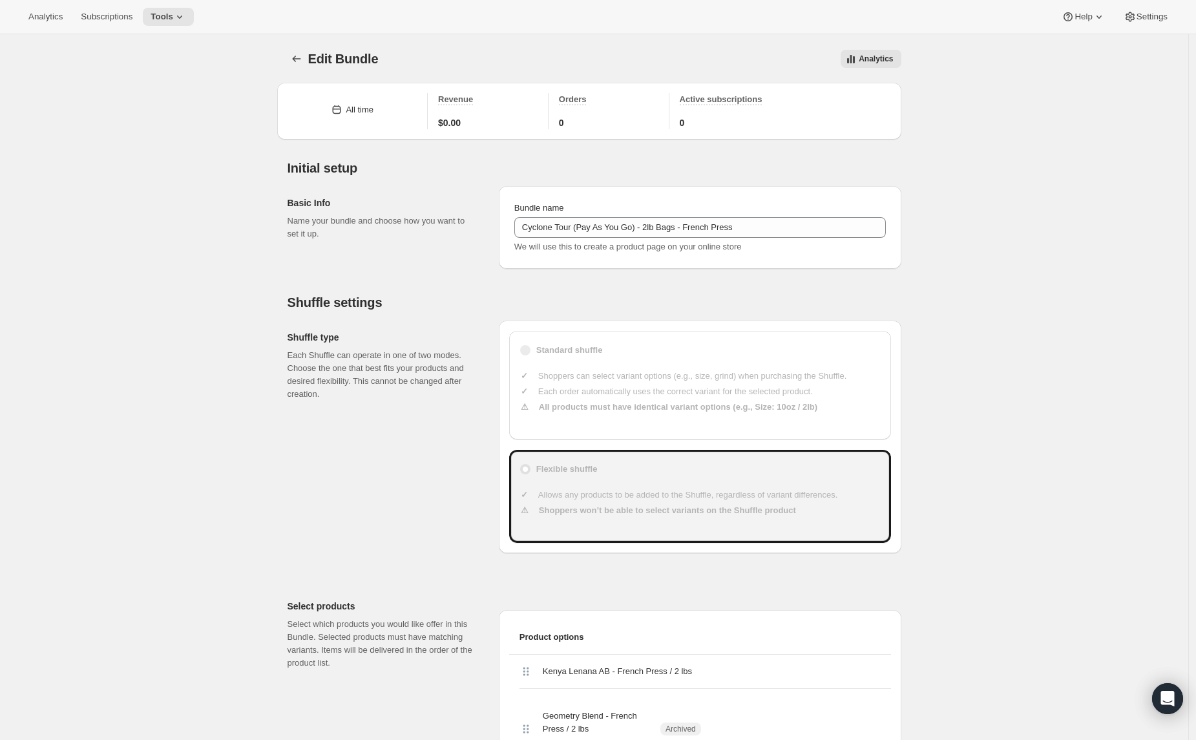
drag, startPoint x: 728, startPoint y: 23, endPoint x: 589, endPoint y: 1, distance: 141.3
click at [728, 23] on div "Analytics Subscriptions Tools Help Settings" at bounding box center [598, 17] width 1196 height 34
